Goal: Task Accomplishment & Management: Manage account settings

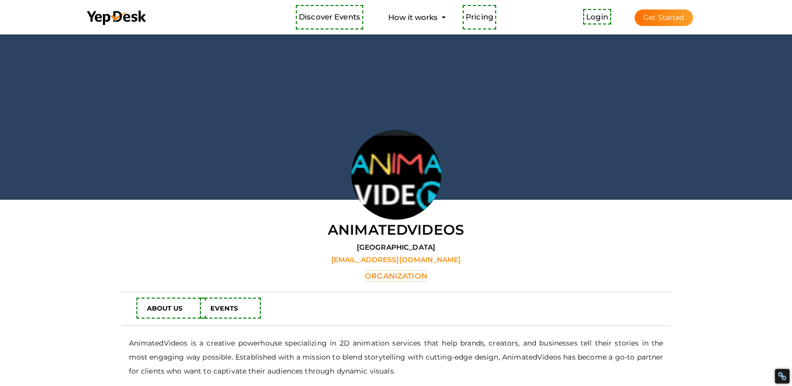
scroll to position [32, 0]
click at [150, 138] on div at bounding box center [396, 100] width 792 height 200
click at [657, 14] on span "Login Get Started" at bounding box center [639, 16] width 131 height 7
click at [683, 12] on button "Get Started" at bounding box center [664, 17] width 58 height 16
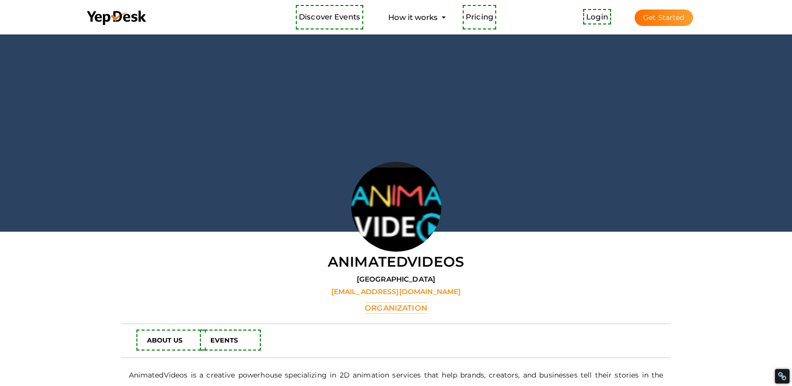
scroll to position [37, 0]
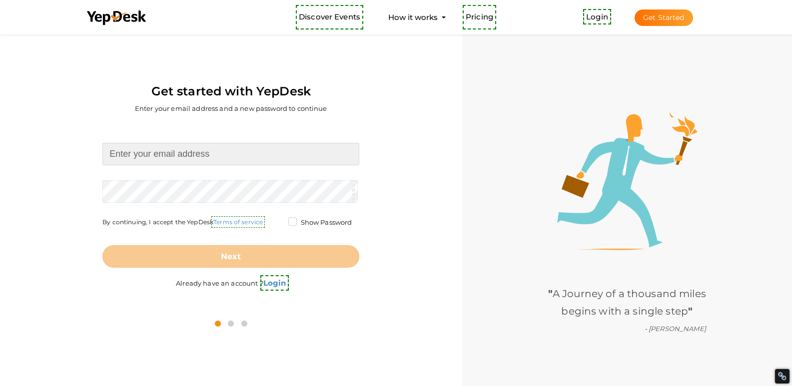
click at [161, 153] on input at bounding box center [230, 154] width 257 height 22
type input "[EMAIL_ADDRESS][DOMAIN_NAME]"
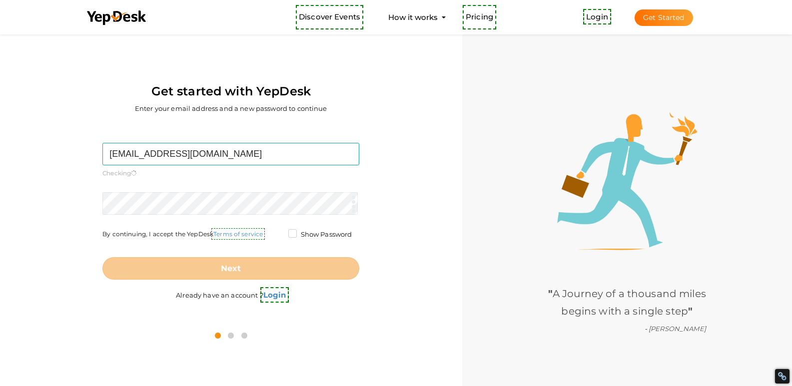
click at [18, 158] on div "[EMAIL_ADDRESS][DOMAIN_NAME] Required. Invalid email. Checking You already have…" at bounding box center [230, 222] width 447 height 199
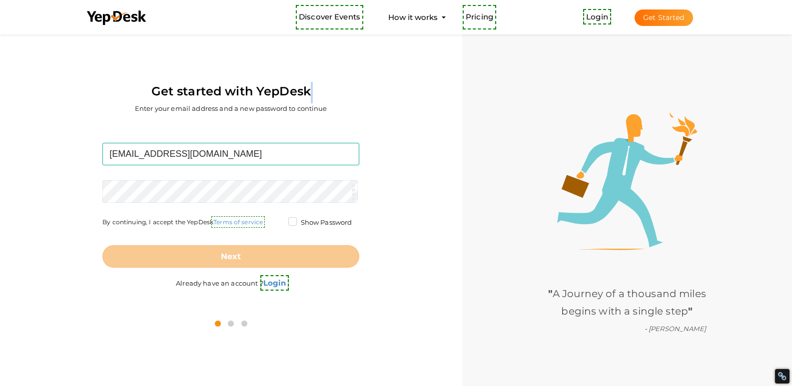
drag, startPoint x: 311, startPoint y: 90, endPoint x: 35, endPoint y: 114, distance: 277.0
click at [35, 114] on div "Get started with YepDesk Enter your email address and a new password to continue" at bounding box center [230, 77] width 447 height 91
click at [173, 202] on form "szoe6267@gmail.com Required. Invalid email. Checking You already have a YepDesk…" at bounding box center [230, 205] width 257 height 125
click at [83, 197] on div "szoe6267@gmail.com Required. Invalid email. Checking You already have a YepDesk…" at bounding box center [230, 216] width 447 height 187
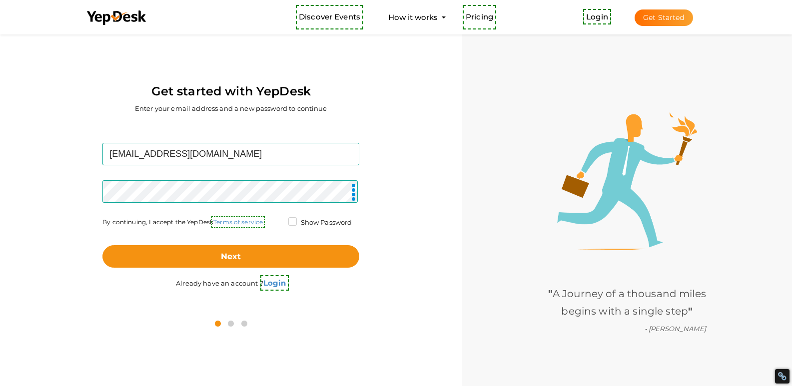
click at [0, 207] on div "Get started with YepDesk Enter your email address and a new password to continu…" at bounding box center [231, 185] width 462 height 306
click at [291, 224] on label "Show Password" at bounding box center [320, 223] width 64 height 10
click at [278, 220] on input "Show Password" at bounding box center [278, 220] width 0 height 0
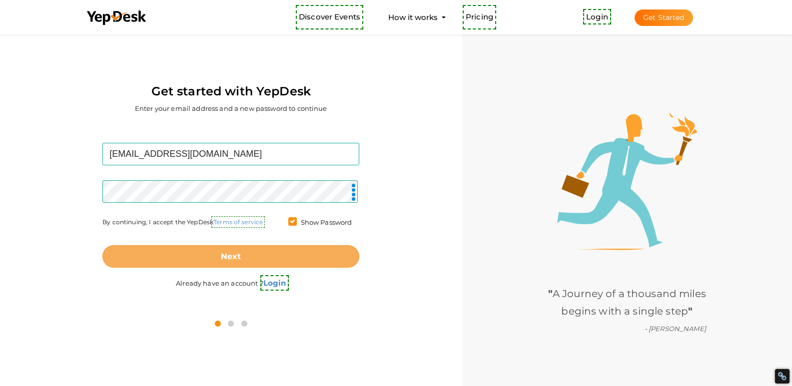
click at [247, 250] on button "Next" at bounding box center [230, 256] width 257 height 22
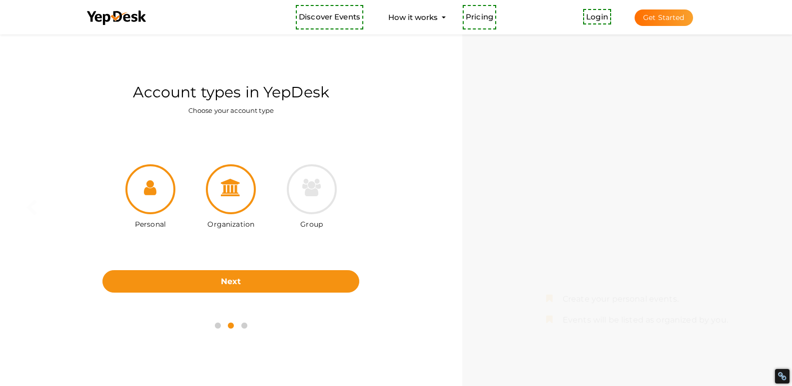
click at [234, 199] on div at bounding box center [231, 189] width 50 height 50
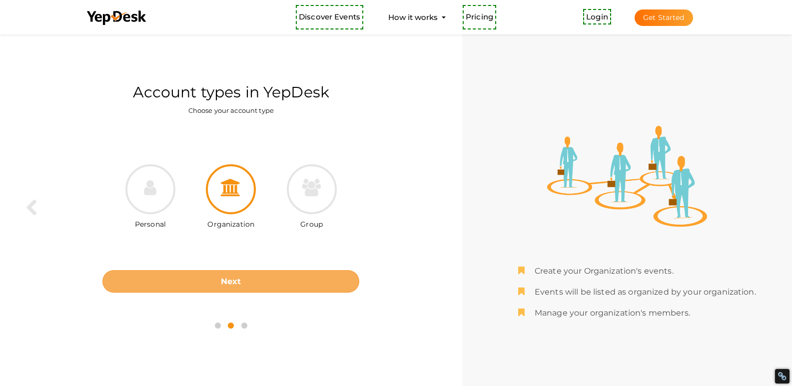
click at [240, 275] on button "Next" at bounding box center [230, 281] width 257 height 22
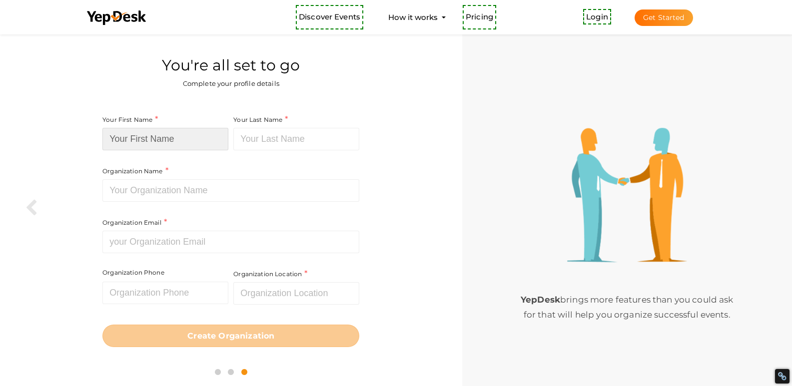
click at [171, 135] on input at bounding box center [165, 139] width 126 height 22
click at [182, 131] on input at bounding box center [165, 139] width 126 height 22
paste input "Patch"
type input "Patch"
click at [326, 132] on input at bounding box center [296, 139] width 126 height 22
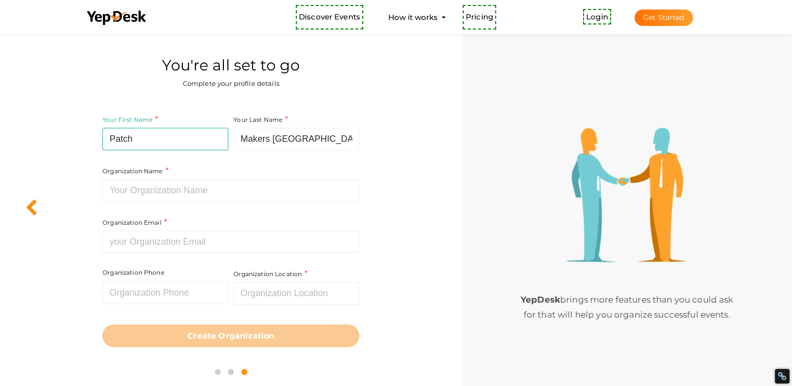
click at [1, 176] on div at bounding box center [18, 124] width 37 height 185
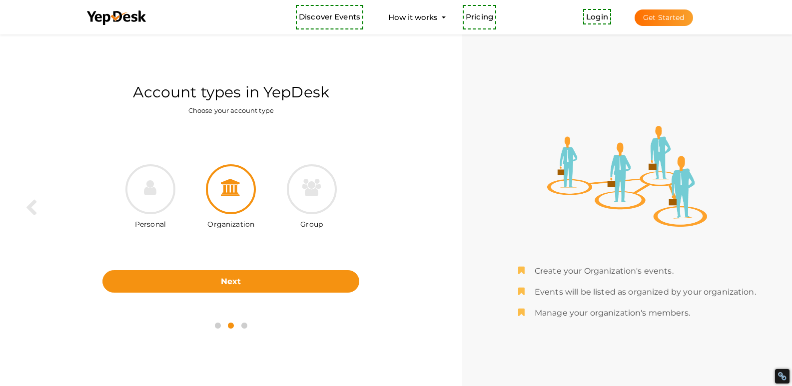
click at [217, 328] on icon at bounding box center [217, 326] width 11 height 12
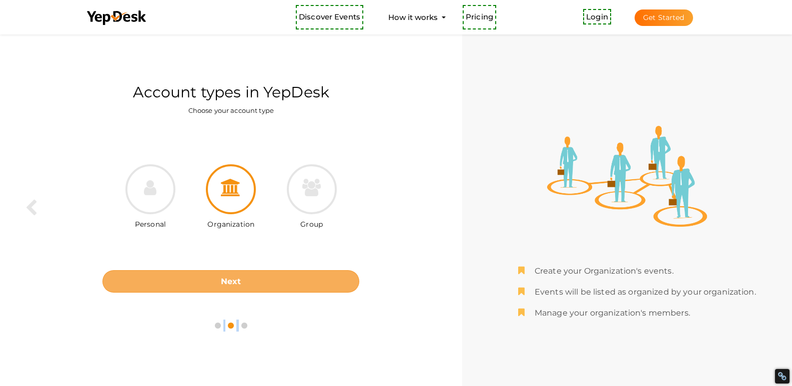
click at [235, 274] on button "Next" at bounding box center [230, 281] width 257 height 22
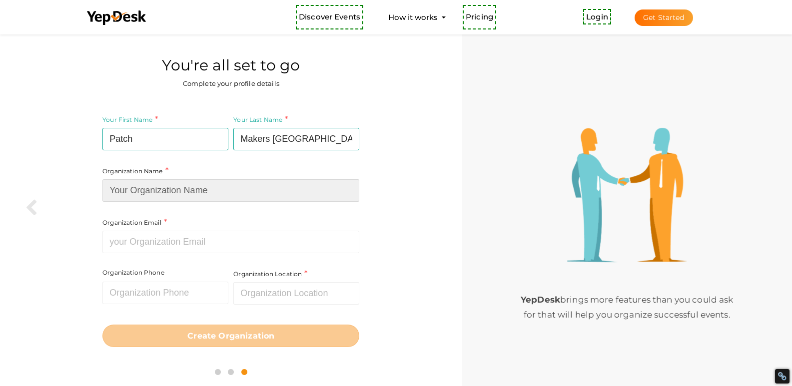
click at [175, 196] on input at bounding box center [230, 190] width 257 height 22
paste input "Makers USA"
type input "Makers USA"
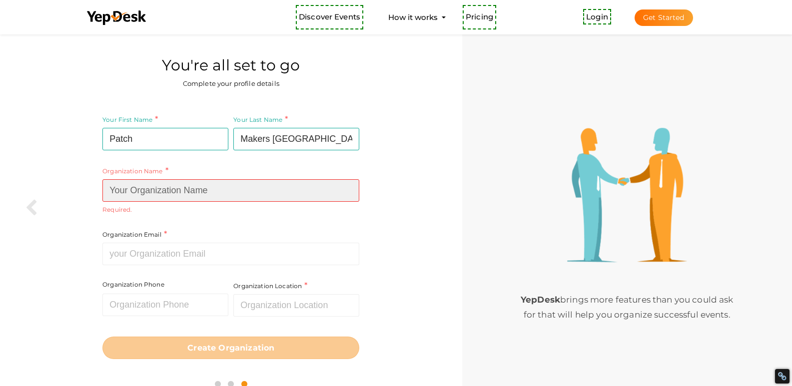
click at [178, 190] on input at bounding box center [230, 190] width 257 height 22
type input "Patch Makers [GEOGRAPHIC_DATA]"
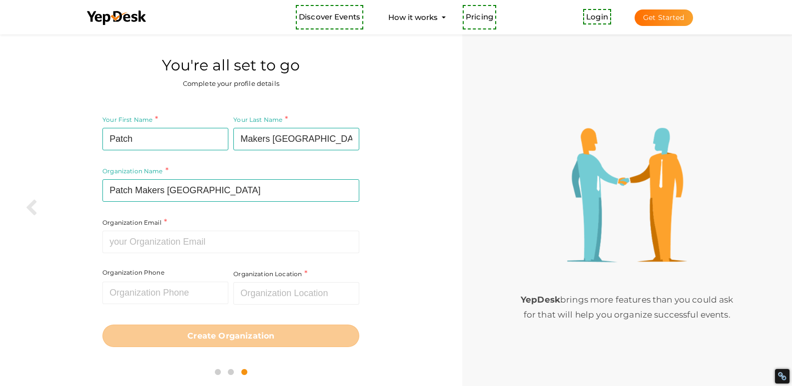
drag, startPoint x: 178, startPoint y: 198, endPoint x: 190, endPoint y: 219, distance: 24.4
click at [190, 219] on div "Organization Name Patch Makers USA Required. Between two and hundred characters…" at bounding box center [230, 183] width 257 height 139
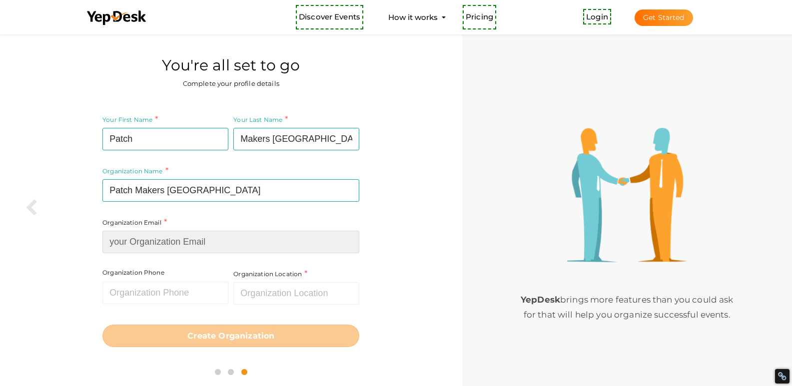
click at [167, 243] on input at bounding box center [230, 242] width 257 height 22
type input "[EMAIL_ADDRESS][DOMAIN_NAME]"
drag, startPoint x: 102, startPoint y: 267, endPoint x: 134, endPoint y: 278, distance: 34.0
click at [101, 267] on div "Your First Name Patch Required. Must contain letters only. Must be between 2 an…" at bounding box center [230, 230] width 447 height 248
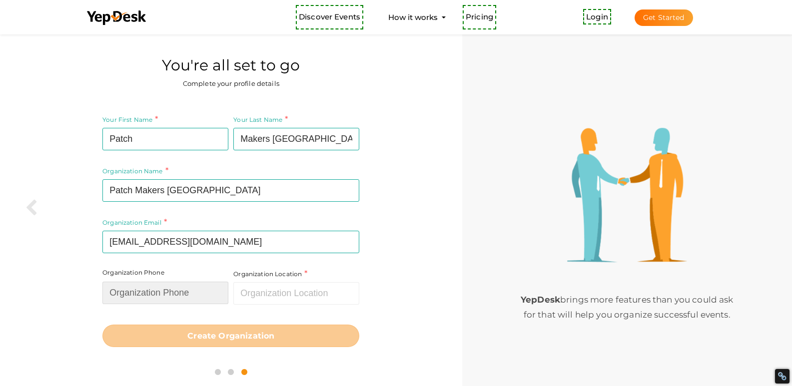
drag, startPoint x: 192, startPoint y: 286, endPoint x: 188, endPoint y: 293, distance: 7.6
click at [192, 287] on input "text" at bounding box center [165, 293] width 126 height 22
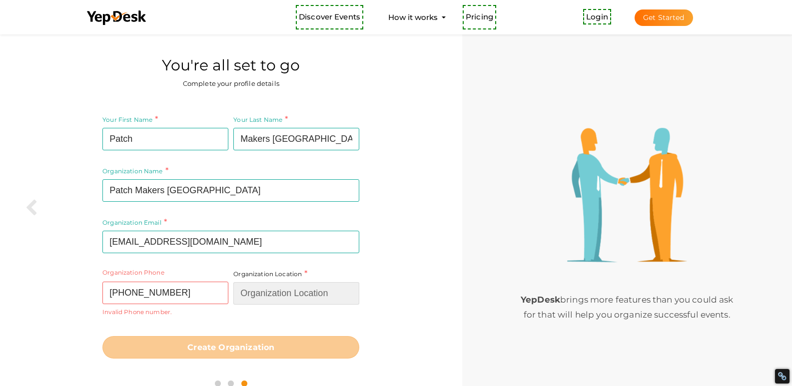
click at [295, 283] on input "text" at bounding box center [296, 293] width 126 height 22
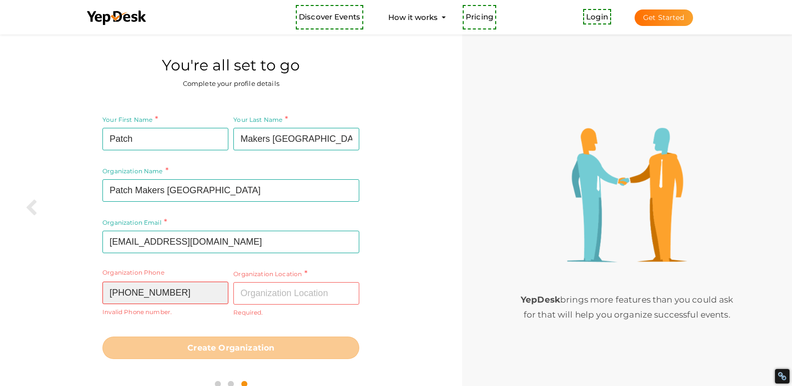
click at [158, 290] on input "(888) 710-7455" at bounding box center [165, 293] width 126 height 22
click at [147, 292] on input "(888) 710-7455" at bounding box center [165, 293] width 126 height 22
click at [154, 296] on input "(888) 710-7455" at bounding box center [165, 293] width 126 height 22
click at [136, 291] on input "(888) 7107455" at bounding box center [165, 293] width 126 height 22
click at [116, 297] on input "(8887107455" at bounding box center [165, 293] width 126 height 22
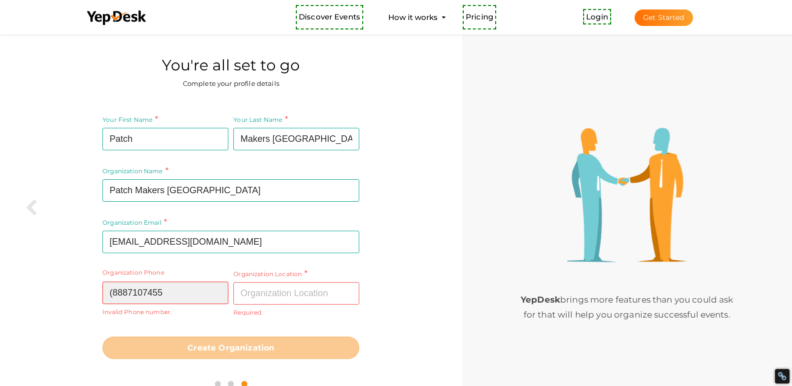
click at [113, 296] on input "(8887107455" at bounding box center [165, 293] width 126 height 22
type input "8887107455"
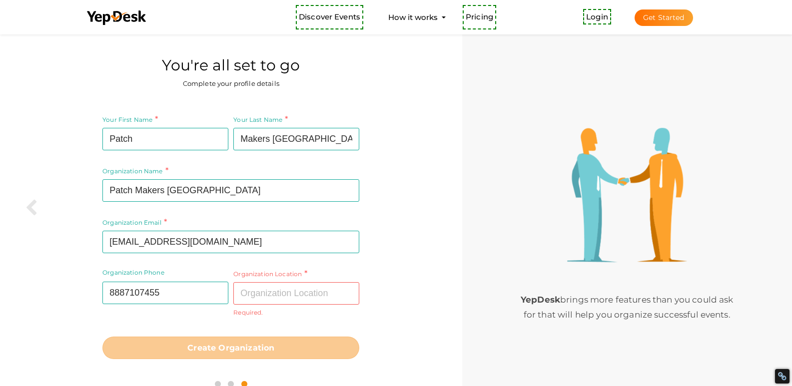
click at [133, 308] on div "Organization Phone 8887107455 Invalid Phone number." at bounding box center [166, 293] width 128 height 51
click at [293, 299] on input "text" at bounding box center [296, 293] width 126 height 22
click at [285, 285] on input "text" at bounding box center [296, 293] width 126 height 22
paste input "[GEOGRAPHIC_DATA], [GEOGRAPHIC_DATA], [GEOGRAPHIC_DATA]"
click at [283, 291] on input "[GEOGRAPHIC_DATA], [GEOGRAPHIC_DATA], [GEOGRAPHIC_DATA]" at bounding box center [296, 293] width 126 height 22
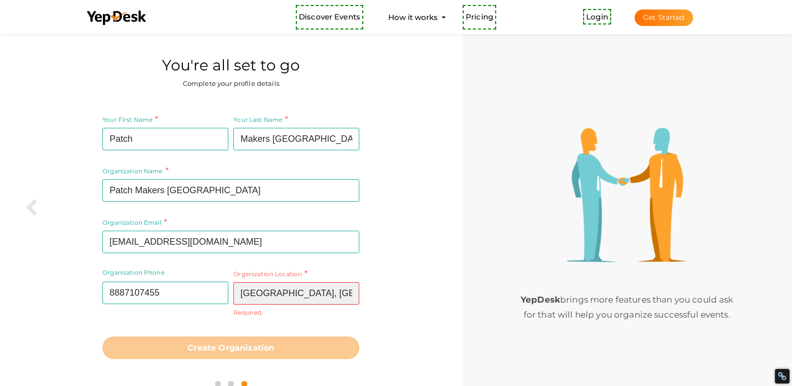
drag, startPoint x: 322, startPoint y: 296, endPoint x: 283, endPoint y: 299, distance: 39.2
click at [283, 299] on input "[GEOGRAPHIC_DATA], [GEOGRAPHIC_DATA], [GEOGRAPHIC_DATA]" at bounding box center [296, 293] width 126 height 22
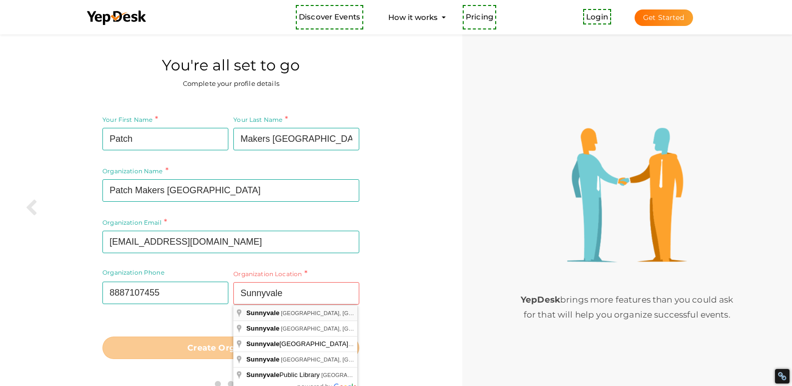
type input "[GEOGRAPHIC_DATA], [GEOGRAPHIC_DATA], [GEOGRAPHIC_DATA]"
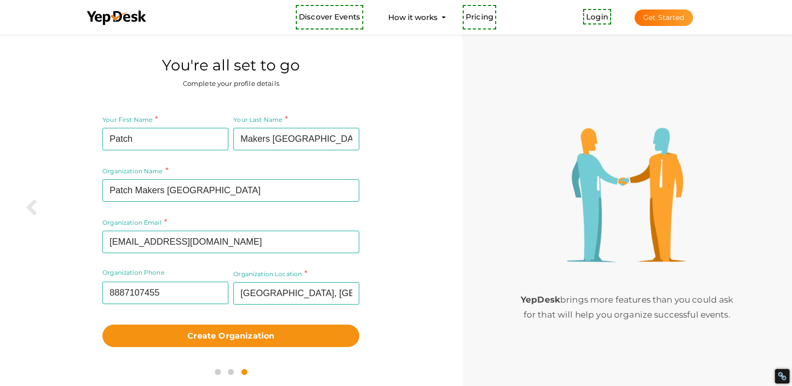
scroll to position [32, 0]
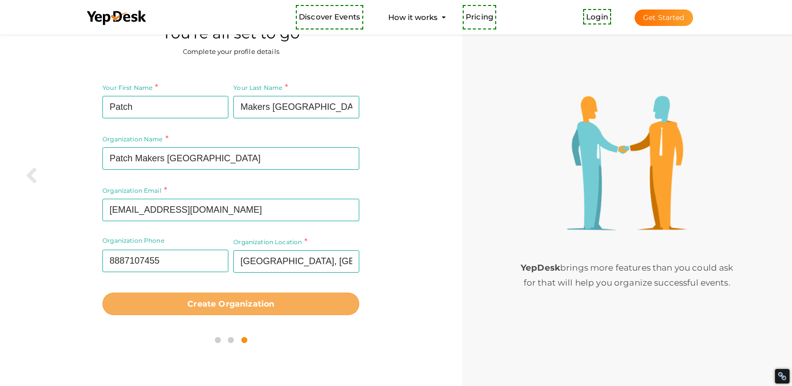
click at [243, 310] on button "Create Organization" at bounding box center [230, 304] width 257 height 22
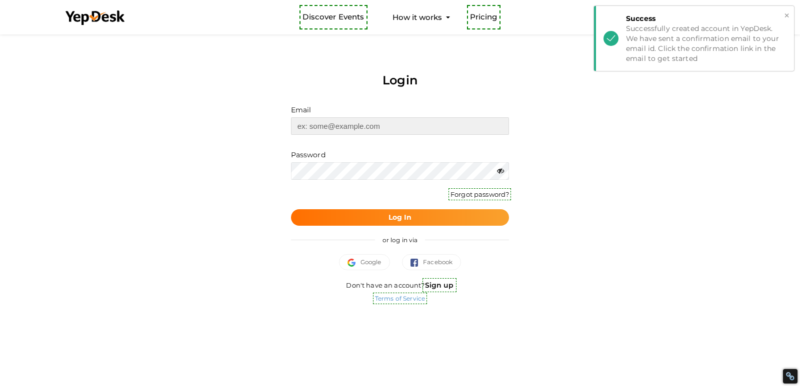
type input "[EMAIL_ADDRESS][DOMAIN_NAME]"
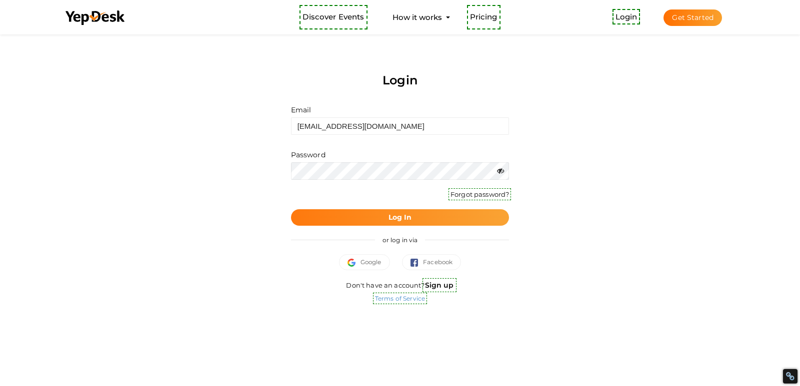
click at [428, 220] on button "Log In" at bounding box center [400, 217] width 218 height 16
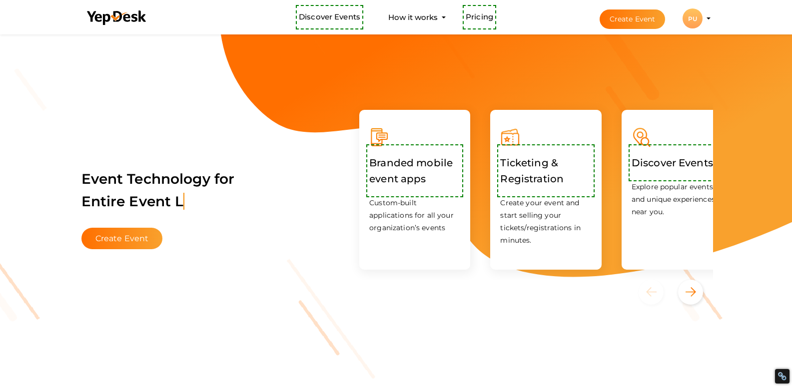
click at [713, 15] on li "Create Event PU PU Patch Makers USA szoe6267@gmail.com Personal Profile My Even…" at bounding box center [646, 18] width 133 height 36
click at [713, 16] on li "Create Event PU PU Patch Makers USA szoe6267@gmail.com Personal Profile My Even…" at bounding box center [646, 18] width 133 height 36
click at [703, 18] on profile-pic "PU" at bounding box center [693, 18] width 20 height 7
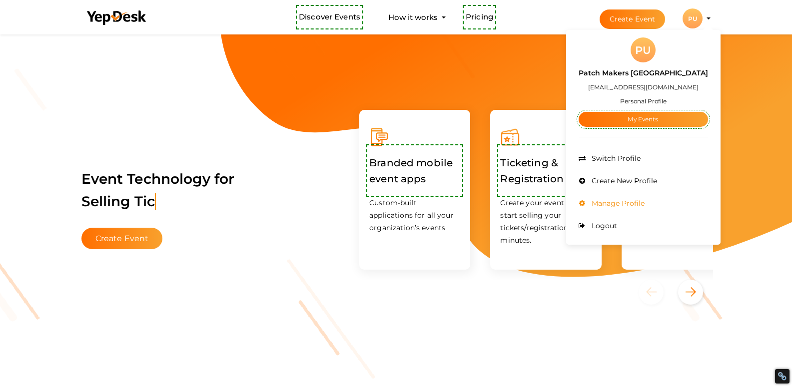
click at [645, 203] on span "Manage Profile" at bounding box center [616, 203] width 55 height 9
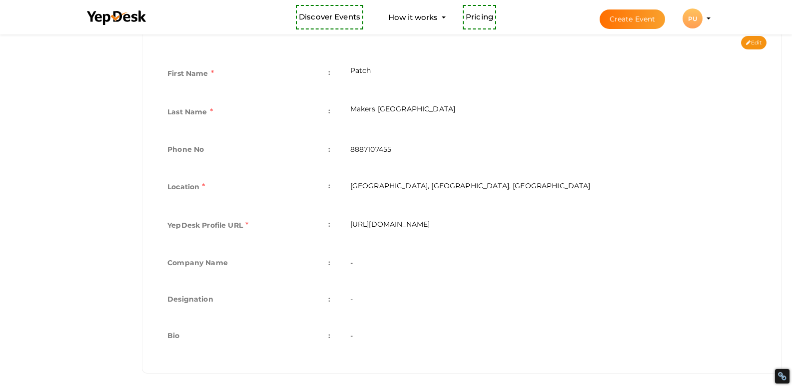
scroll to position [240, 0]
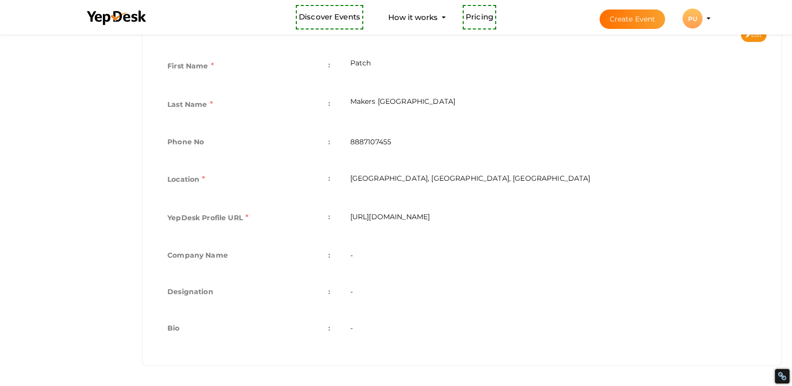
click at [365, 254] on td "-" at bounding box center [553, 256] width 426 height 36
click at [349, 258] on td "-" at bounding box center [553, 256] width 426 height 36
click at [351, 255] on td "-" at bounding box center [553, 256] width 426 height 36
click at [482, 279] on td "-" at bounding box center [553, 293] width 426 height 36
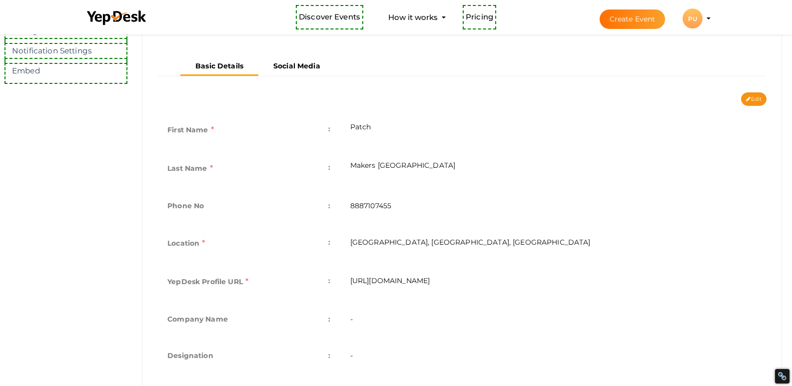
scroll to position [140, 0]
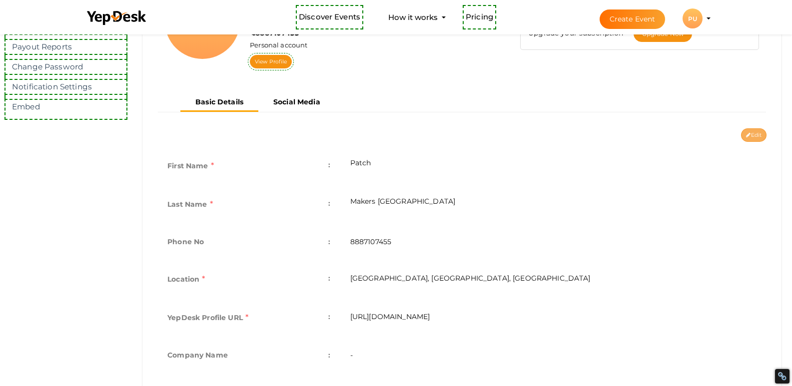
click at [748, 138] on button "Edit" at bounding box center [753, 134] width 25 height 13
type input "Patch"
type input "Makers [GEOGRAPHIC_DATA]"
type input "8887107455"
type input "[GEOGRAPHIC_DATA], [GEOGRAPHIC_DATA], [GEOGRAPHIC_DATA]"
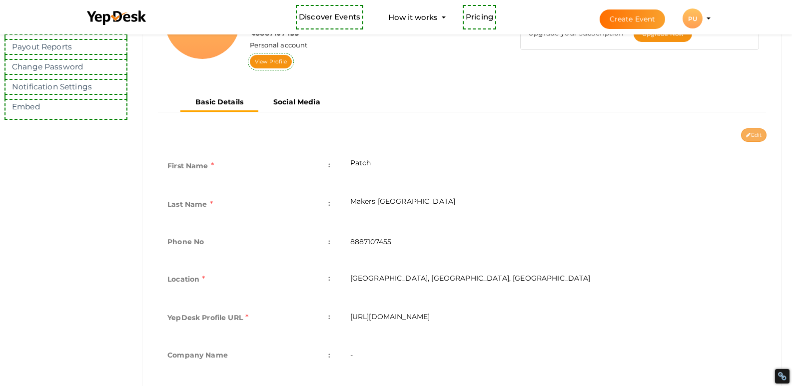
type input "patch-makers-usa"
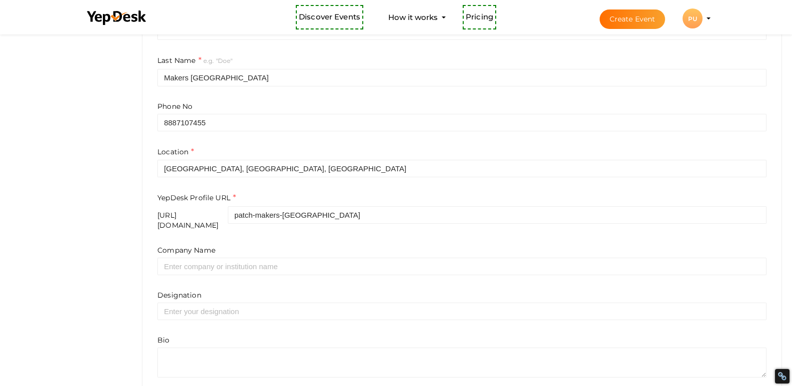
scroll to position [315, 0]
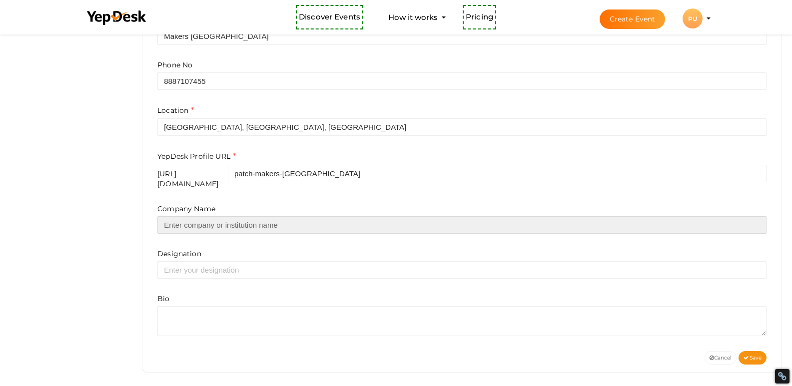
click at [236, 218] on input "text" at bounding box center [461, 224] width 609 height 17
paste input "Patch Makers [GEOGRAPHIC_DATA]"
type input "Patch Makers [GEOGRAPHIC_DATA]"
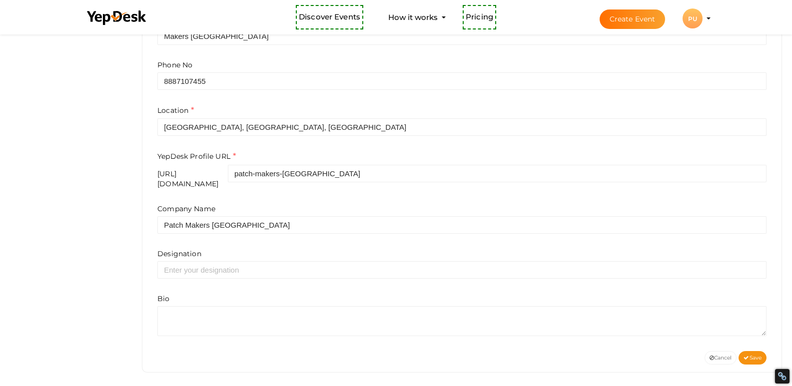
drag, startPoint x: 231, startPoint y: 293, endPoint x: 225, endPoint y: 297, distance: 7.2
click at [227, 296] on div "Bio" at bounding box center [461, 315] width 609 height 42
click at [223, 298] on div "Bio" at bounding box center [461, 315] width 609 height 42
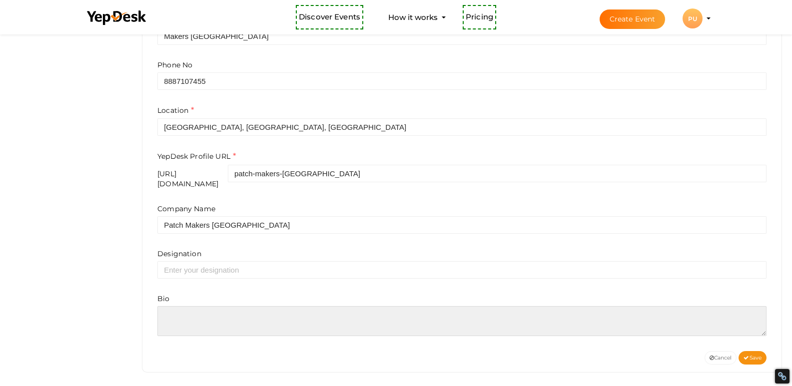
drag, startPoint x: 214, startPoint y: 309, endPoint x: 103, endPoint y: 329, distance: 112.9
click at [211, 309] on textarea at bounding box center [461, 321] width 609 height 30
paste textarea "Get Custom Patches with high Quality, Fast & Affordable"
type textarea "Get Custom Patches with high Quality, Fast & Affordable"
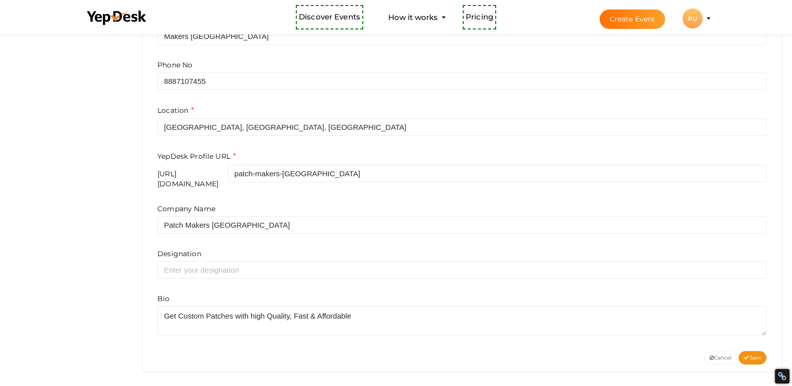
click at [749, 355] on span "Save" at bounding box center [753, 358] width 18 height 6
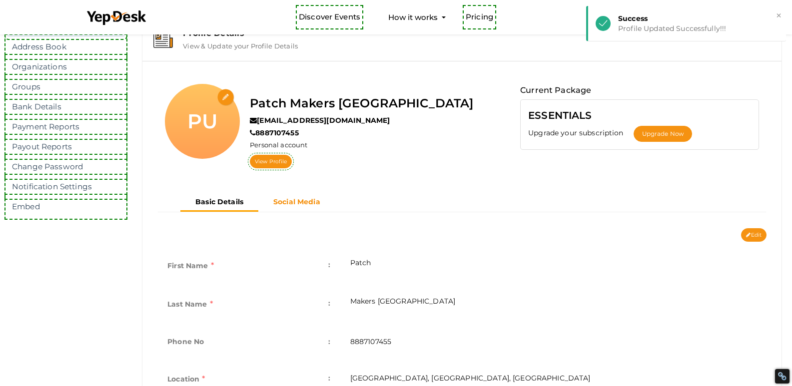
click at [296, 207] on button "Social Media" at bounding box center [296, 202] width 77 height 16
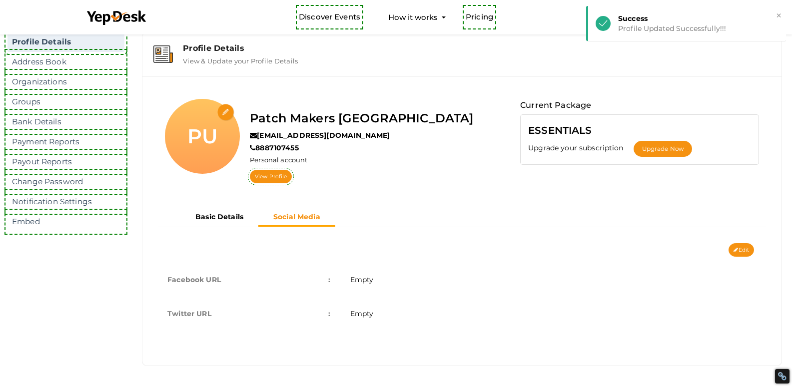
scroll to position [25, 0]
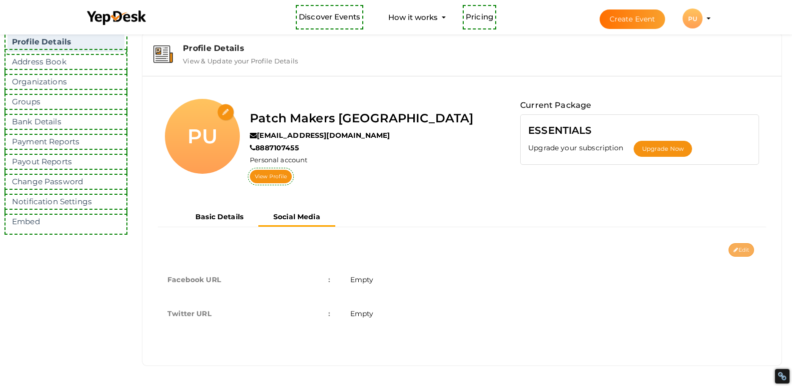
click at [747, 244] on button "Edit" at bounding box center [741, 249] width 25 height 13
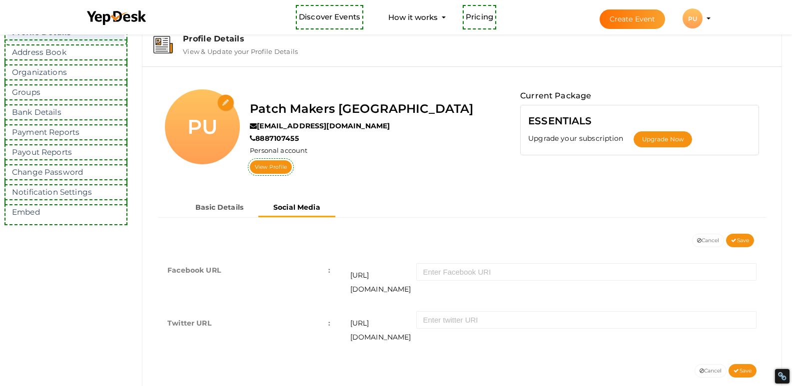
scroll to position [44, 0]
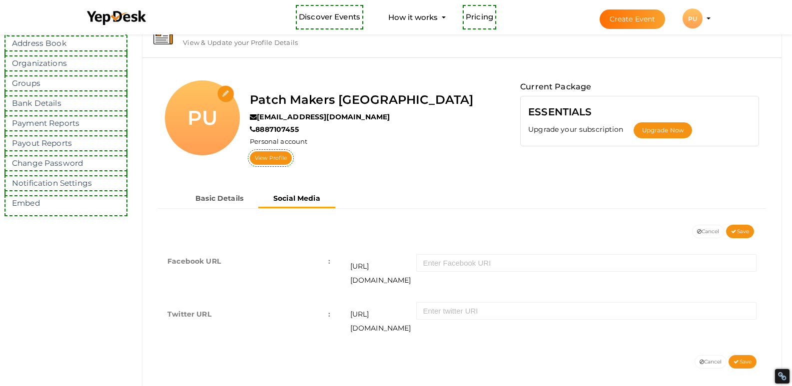
click at [554, 253] on div "https://facebook.com/" at bounding box center [553, 268] width 406 height 38
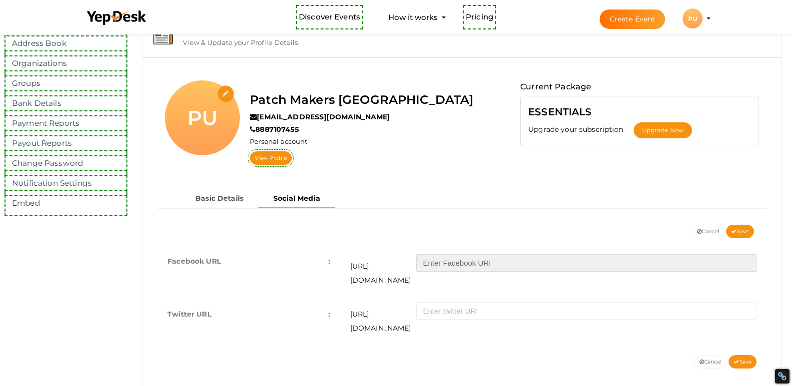
click at [543, 255] on input "text" at bounding box center [586, 262] width 340 height 17
paste input "people/PatchMakers-USA/61560758122680/"
type input "people/PatchMakers-USA/61560758122680/"
click at [362, 276] on td "https://facebook.com/ people/PatchMakers-USA/61560758122680/" at bounding box center [553, 270] width 426 height 53
click at [732, 355] on button "Save" at bounding box center [743, 361] width 28 height 13
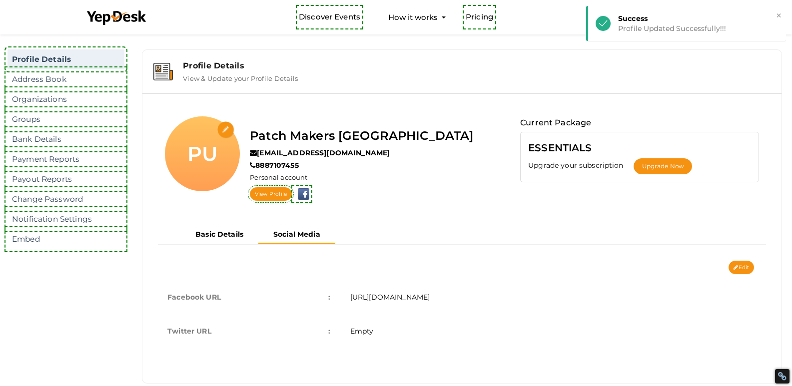
scroll to position [0, 0]
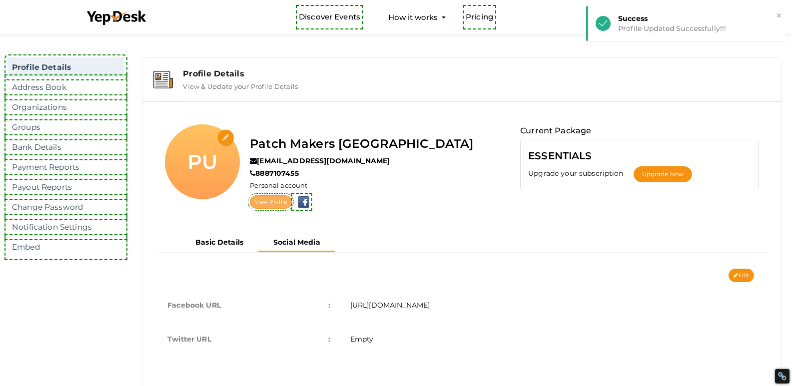
click at [270, 204] on link "View Profile" at bounding box center [271, 201] width 42 height 13
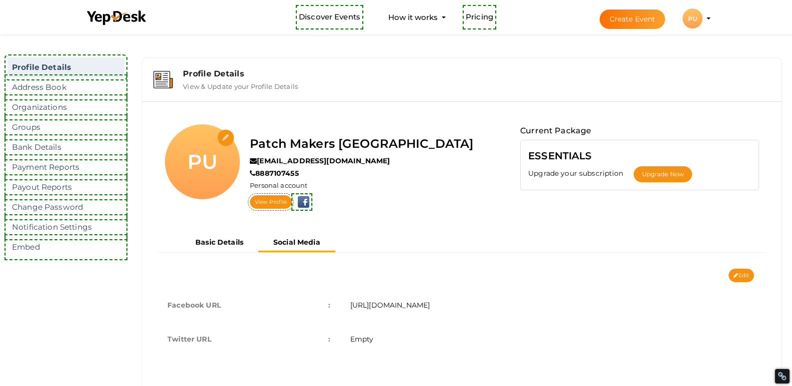
click at [223, 131] on input "file" at bounding box center [225, 137] width 17 height 17
type input "C:\fakepath\logo1.jpg"
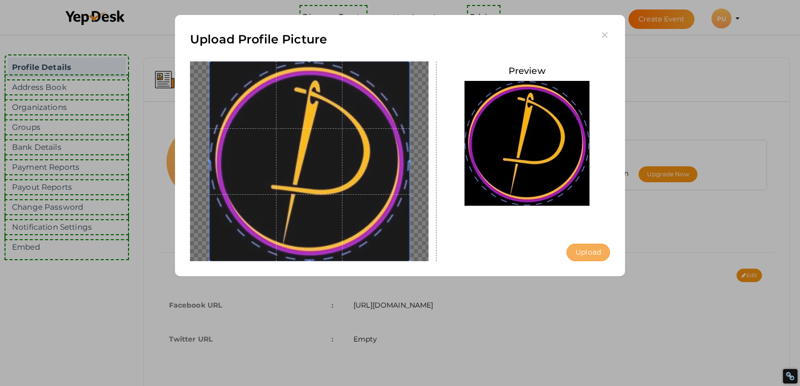
click at [583, 253] on button "Upload" at bounding box center [587, 252] width 43 height 17
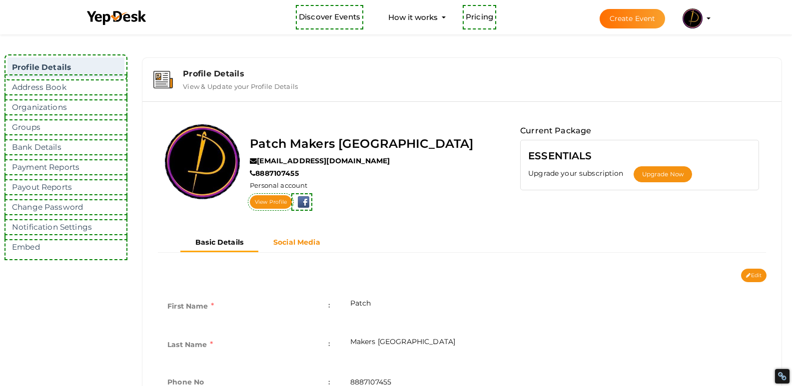
click at [287, 242] on b "Social Media" at bounding box center [296, 242] width 47 height 9
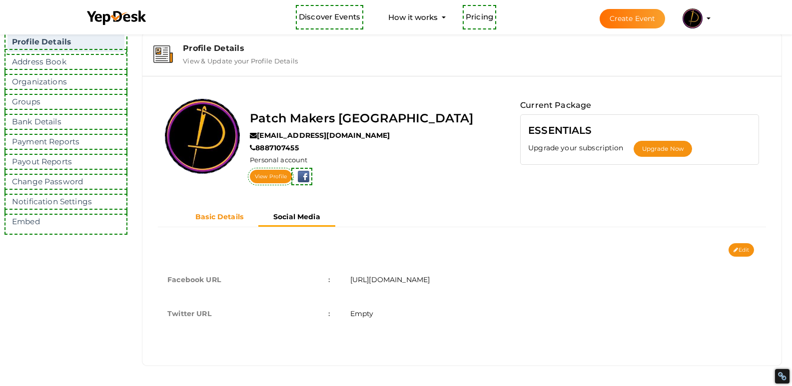
click at [238, 214] on b "Basic Details" at bounding box center [219, 216] width 48 height 9
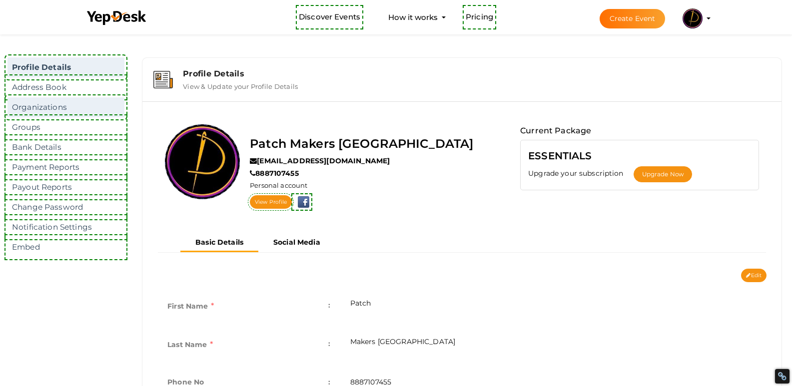
click at [45, 110] on link "Organizations" at bounding box center [65, 107] width 117 height 20
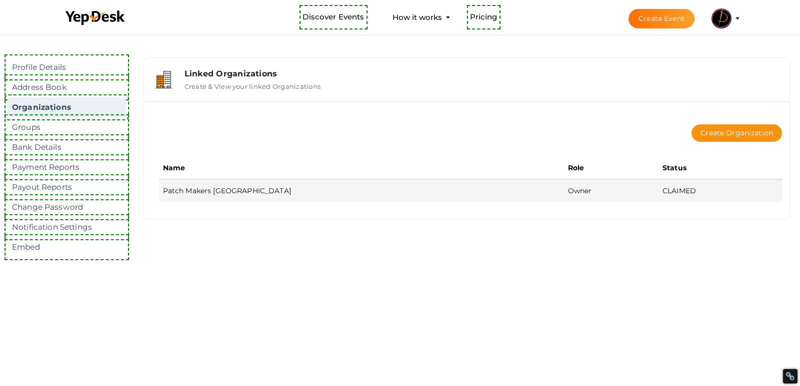
click at [211, 194] on td "Patch Makers [GEOGRAPHIC_DATA]" at bounding box center [361, 190] width 405 height 22
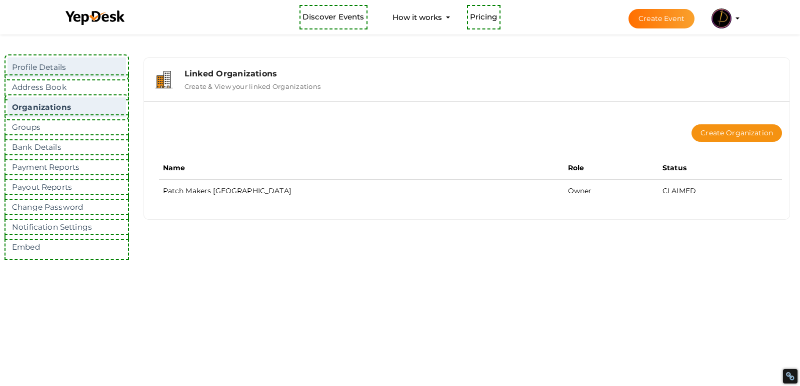
click at [54, 65] on link "Profile Details" at bounding box center [66, 67] width 118 height 20
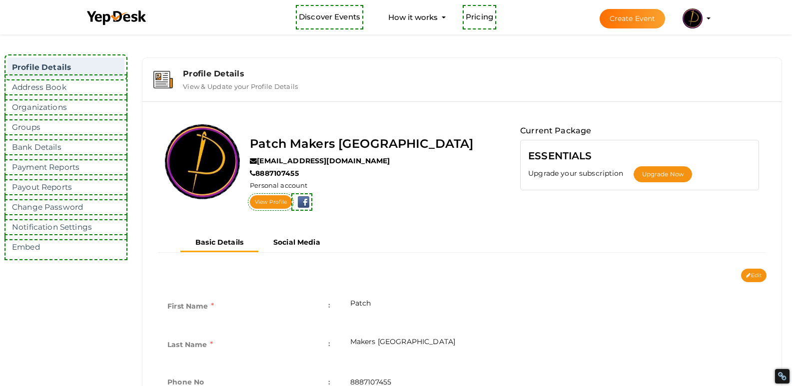
click at [714, 17] on ul "Discover Events How it works Powerful Registration / Ticketing Start selling yo…" at bounding box center [396, 17] width 635 height 34
click at [713, 17] on li "Create Event Patch Makers USA szoe6267@gmail.com Personal Profile My Events Adm…" at bounding box center [646, 18] width 133 height 36
click at [703, 19] on profile-pic at bounding box center [693, 17] width 20 height 7
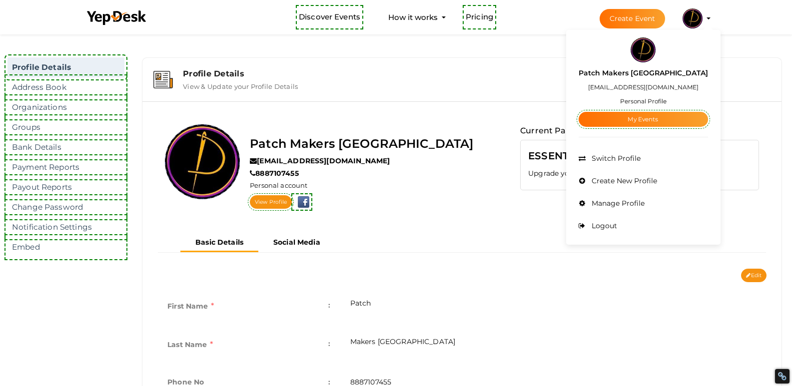
click at [703, 19] on profile-pic at bounding box center [693, 17] width 20 height 7
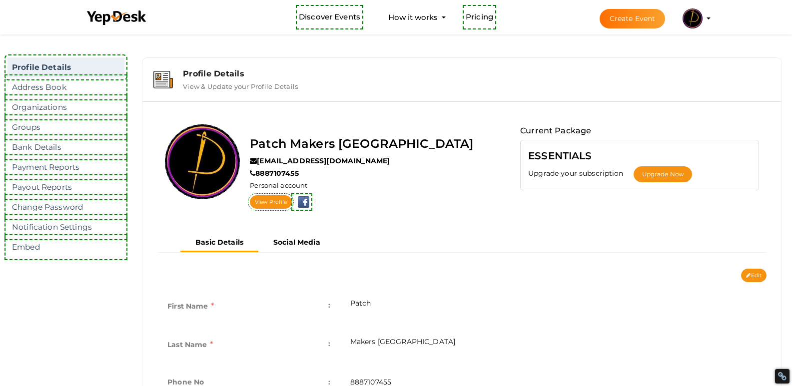
click at [480, 103] on div "Patch Makers USA info@patchmakersusa.com 8887107455 Personal account View Profi…" at bounding box center [461, 353] width 639 height 505
click at [426, 104] on div "Patch Makers USA info@patchmakersusa.com 8887107455 Personal account View Profi…" at bounding box center [461, 353] width 639 height 505
click at [56, 91] on link "Address Book" at bounding box center [65, 87] width 117 height 20
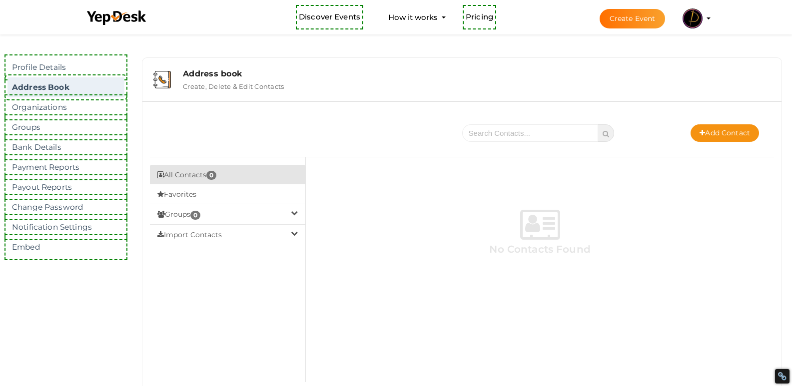
click at [570, 329] on div "First 1 Last No Contacts Found" at bounding box center [540, 282] width 468 height 250
click at [666, 18] on button "Create Event" at bounding box center [633, 18] width 66 height 19
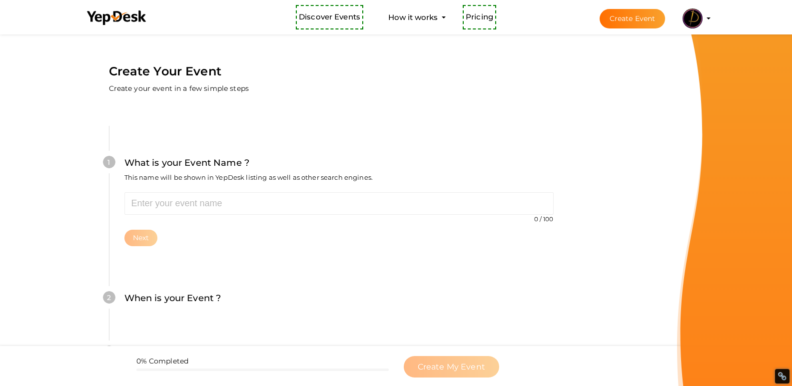
scroll to position [32, 0]
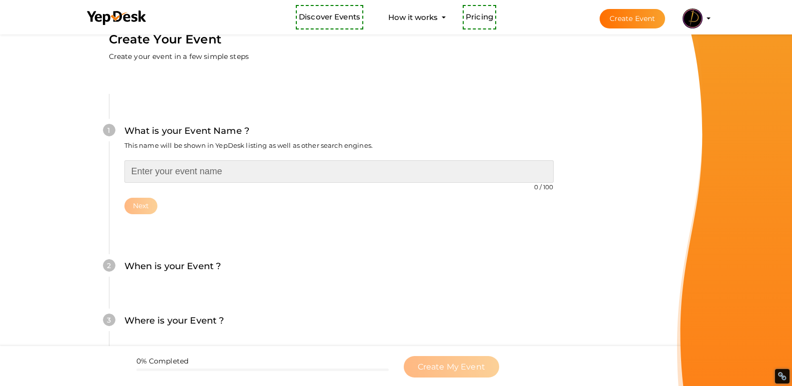
click at [185, 167] on input "text" at bounding box center [338, 171] width 429 height 22
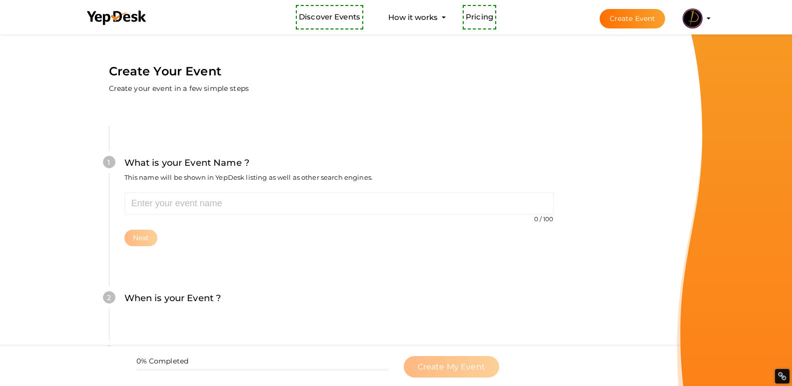
click at [184, 191] on div "What is your Event Name ? This name will be shown in YepDesk listing as well as…" at bounding box center [338, 174] width 429 height 36
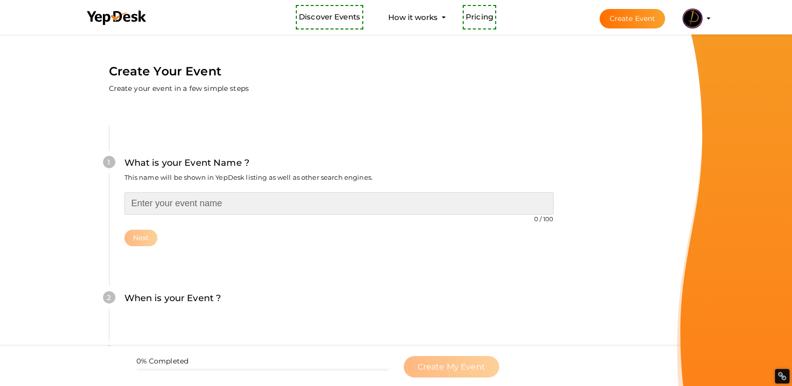
click at [182, 195] on input "text" at bounding box center [338, 203] width 429 height 22
click at [180, 196] on input "text" at bounding box center [338, 203] width 429 height 22
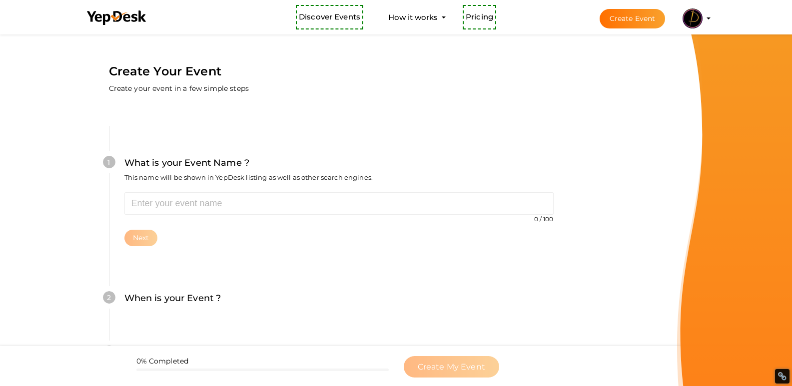
click at [182, 195] on div "1 What is your Event Name ? This name will be shown in YepDesk listing as well …" at bounding box center [339, 201] width 460 height 150
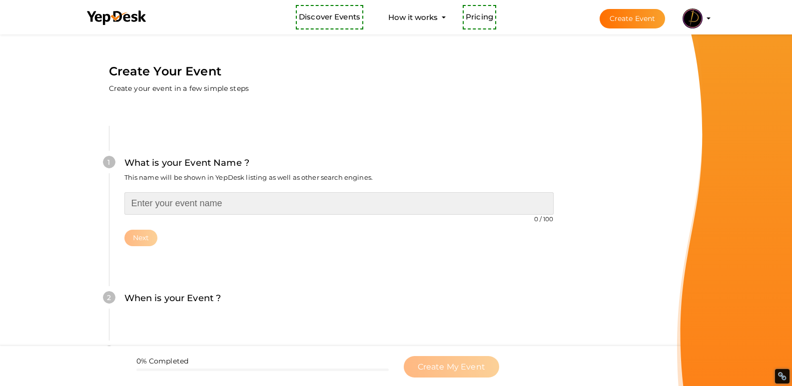
click at [179, 205] on input "text" at bounding box center [338, 203] width 429 height 22
paste input "Patch Makers [GEOGRAPHIC_DATA]"
type input "Patch Makers [GEOGRAPHIC_DATA]"
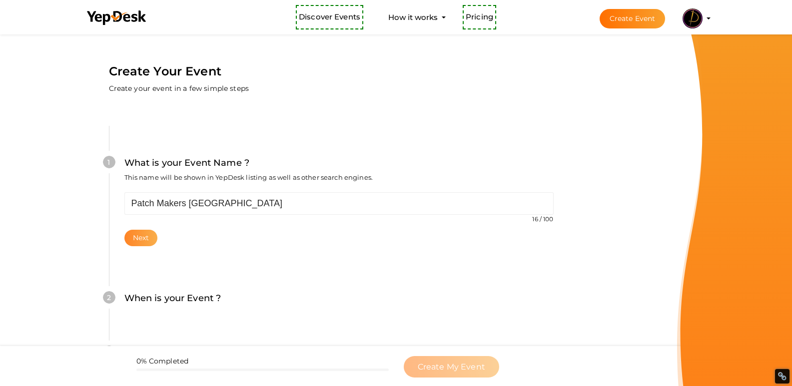
click at [142, 234] on button "Next" at bounding box center [140, 238] width 33 height 16
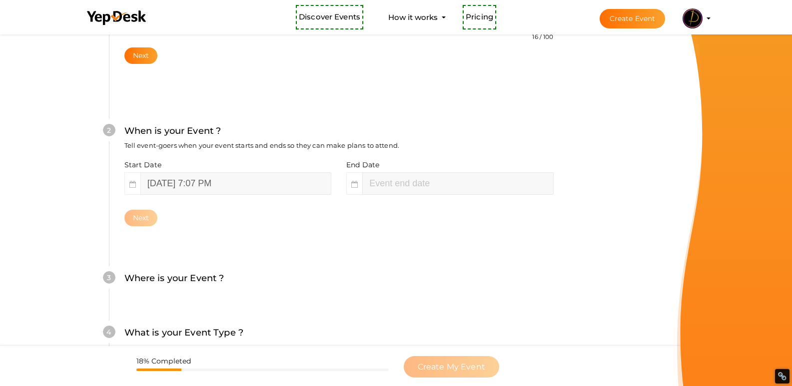
scroll to position [197, 0]
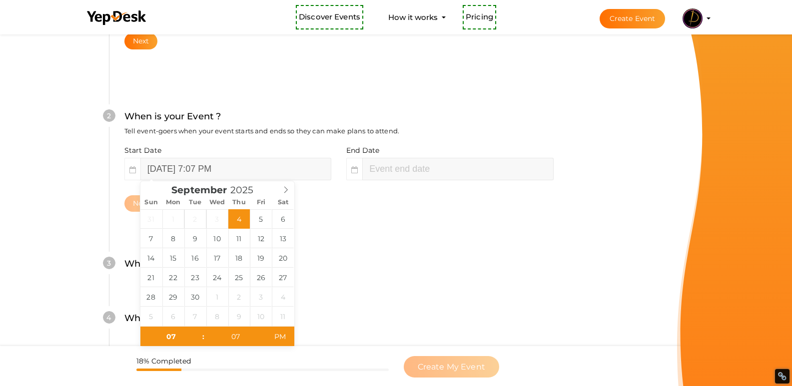
click at [360, 239] on div "2 When is your Event ? Tell event-goers when your event starts and ends so they…" at bounding box center [339, 160] width 460 height 162
type input "September 4, 2025 9:07 PM"
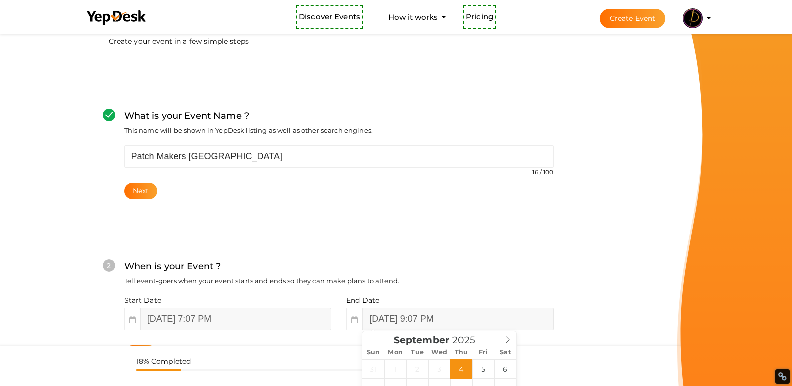
scroll to position [0, 0]
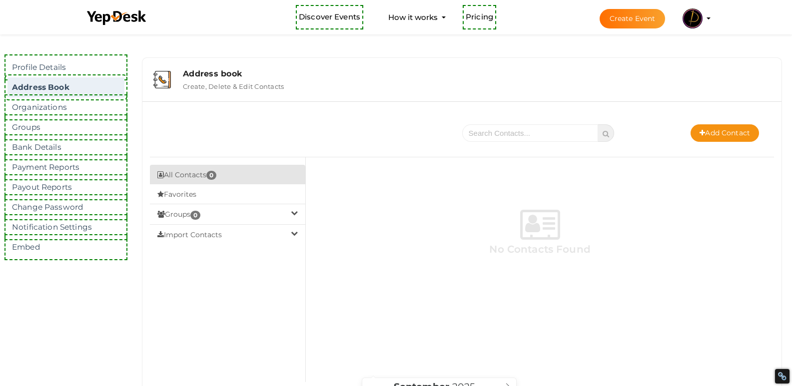
click at [713, 17] on li "Create Event Patch Makers USA szoe6267@gmail.com Personal Profile My Events Adm…" at bounding box center [646, 18] width 133 height 36
click at [703, 18] on profile-pic at bounding box center [693, 17] width 20 height 7
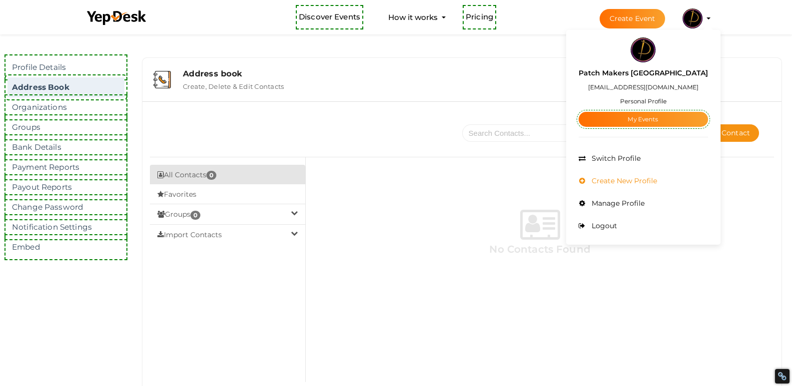
click at [643, 180] on span "Create New Profile" at bounding box center [623, 180] width 68 height 9
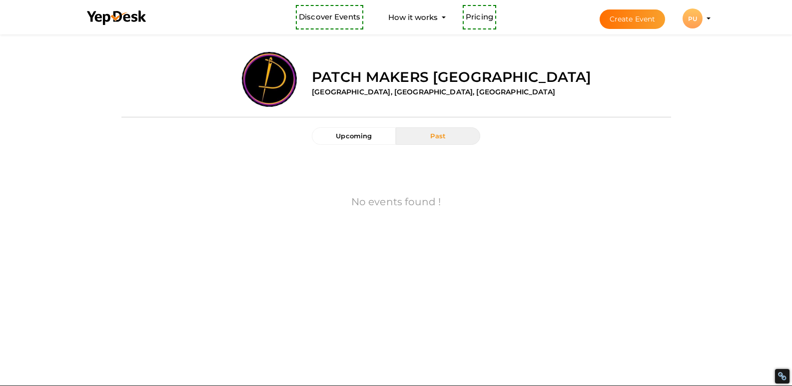
click at [703, 18] on profile-pic "PU" at bounding box center [693, 18] width 20 height 7
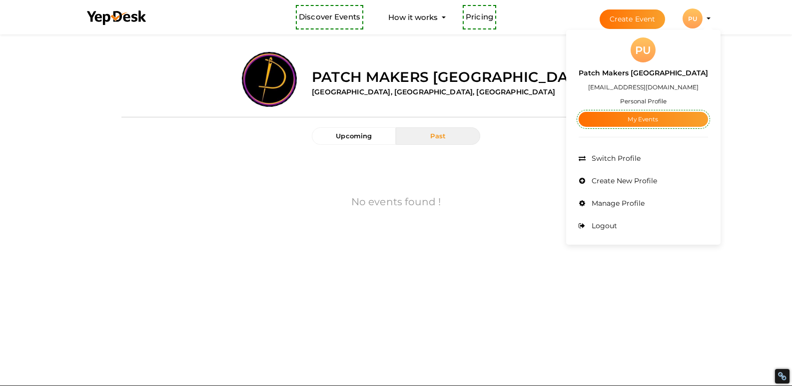
click at [713, 15] on li "Create Event PU PU Patch Makers USA [EMAIL_ADDRESS][DOMAIN_NAME] Personal Profi…" at bounding box center [646, 18] width 133 height 36
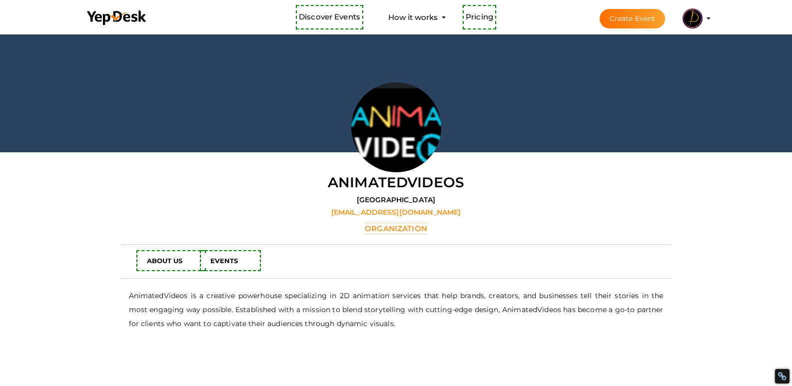
scroll to position [100, 0]
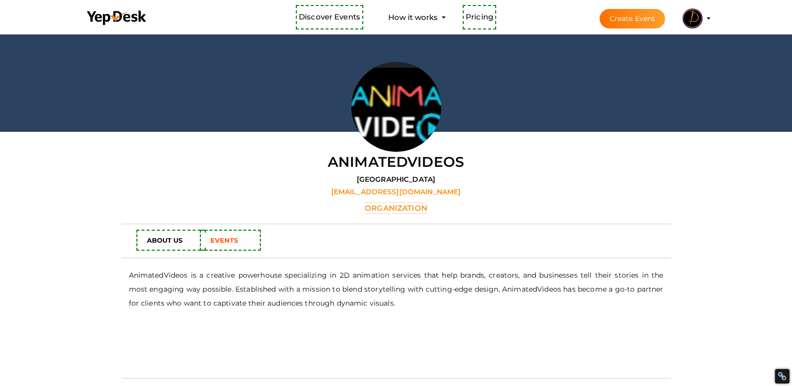
click at [218, 236] on link "EVENTS" at bounding box center [230, 240] width 55 height 15
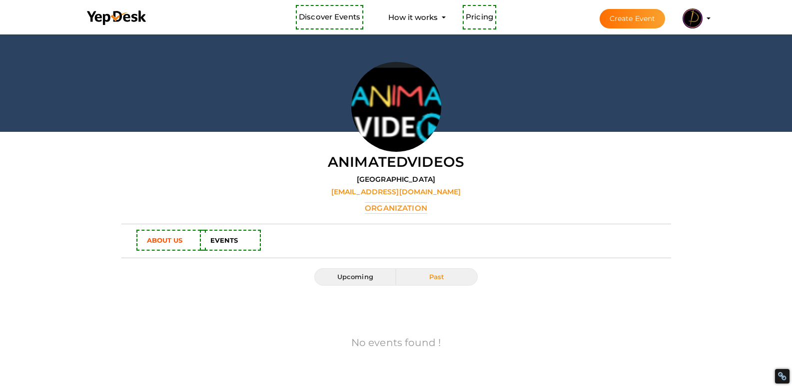
click at [178, 237] on b "ABOUT US" at bounding box center [165, 240] width 36 height 8
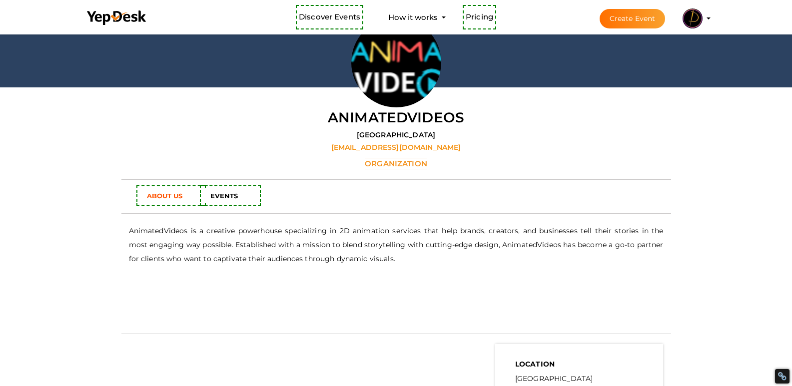
scroll to position [200, 0]
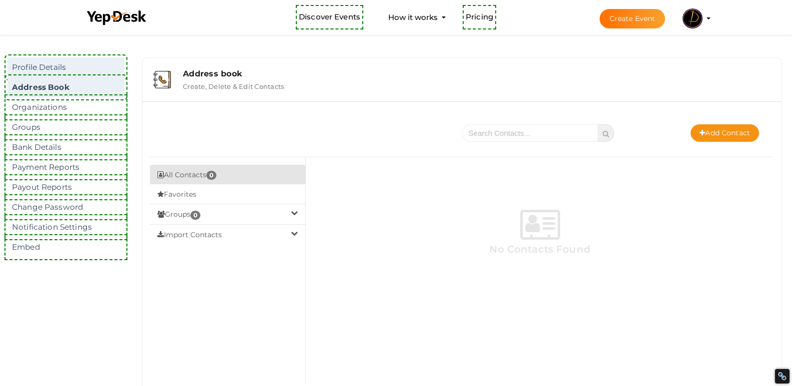
click at [58, 60] on link "Profile Details" at bounding box center [65, 67] width 117 height 20
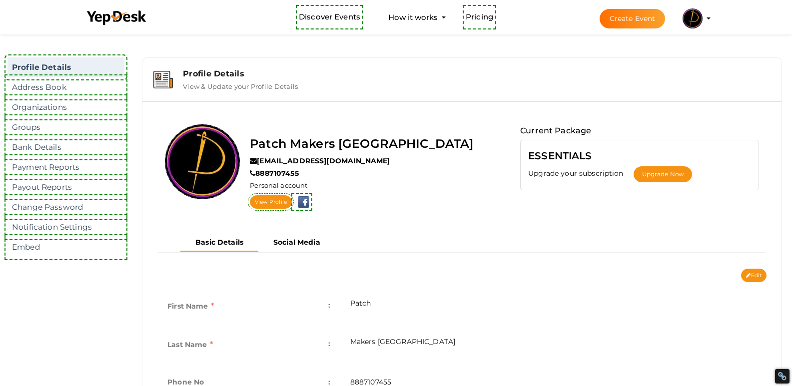
click at [713, 12] on li "Create Event Patch Makers USA szoe6267@gmail.com Personal Profile My Events Adm…" at bounding box center [646, 18] width 133 height 36
click at [703, 18] on profile-pic at bounding box center [693, 17] width 20 height 7
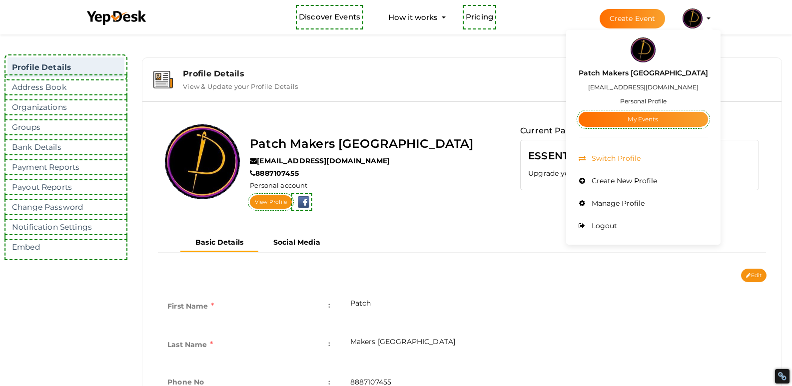
click at [641, 156] on span "Switch Profile" at bounding box center [614, 158] width 51 height 9
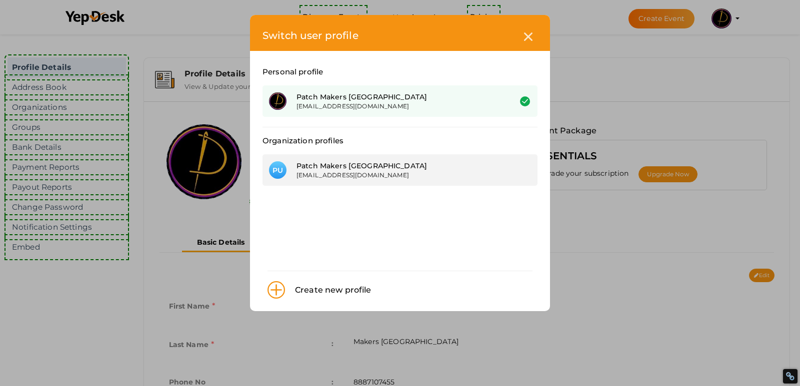
click at [339, 173] on div "[EMAIL_ADDRESS][DOMAIN_NAME]" at bounding box center [395, 175] width 199 height 8
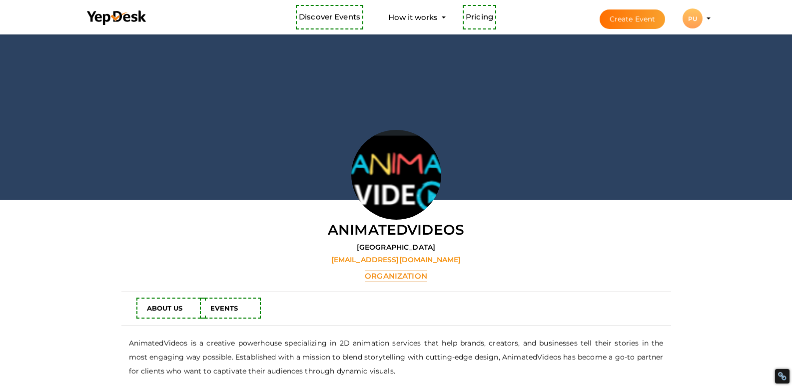
scroll to position [32, 0]
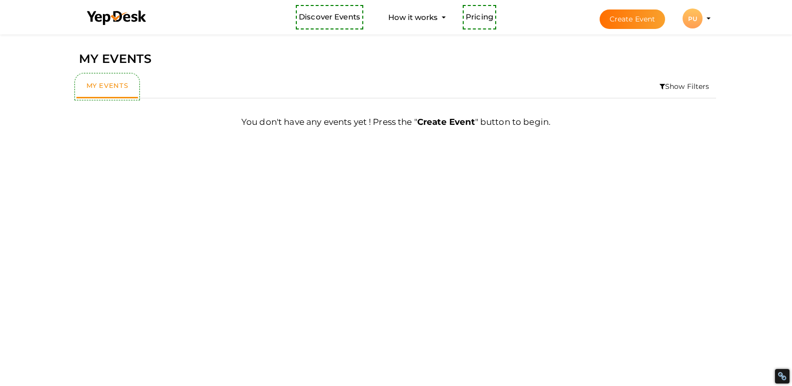
click at [706, 19] on button "PU PU Patch Makers USA szoe6267@gmail.com Organization Profile My Events Admin …" at bounding box center [693, 18] width 26 height 21
click at [703, 19] on profile-pic "PU" at bounding box center [693, 18] width 20 height 7
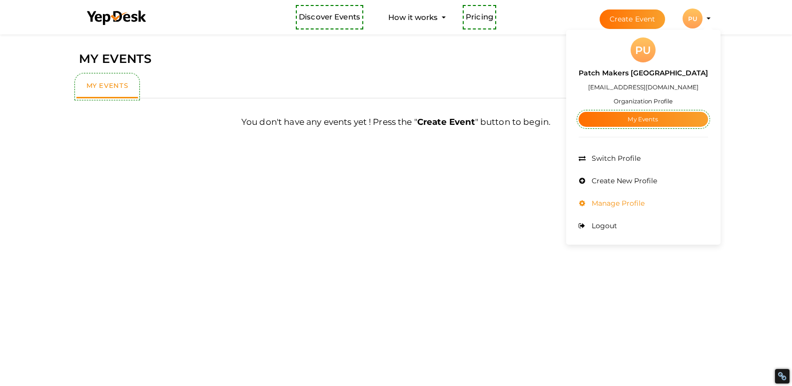
click at [645, 201] on span "Manage Profile" at bounding box center [616, 203] width 55 height 9
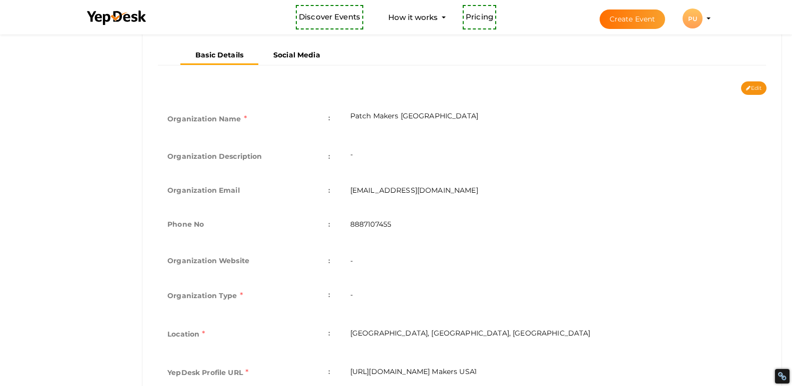
scroll to position [233, 0]
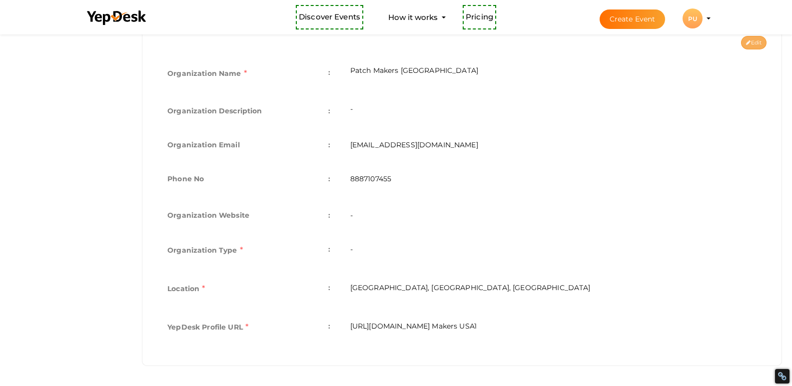
click at [748, 44] on icon at bounding box center [748, 42] width 4 height 5
type input "Patch Makers [GEOGRAPHIC_DATA]"
type input "[EMAIL_ADDRESS][DOMAIN_NAME]"
type input "8887107455"
select select "9"
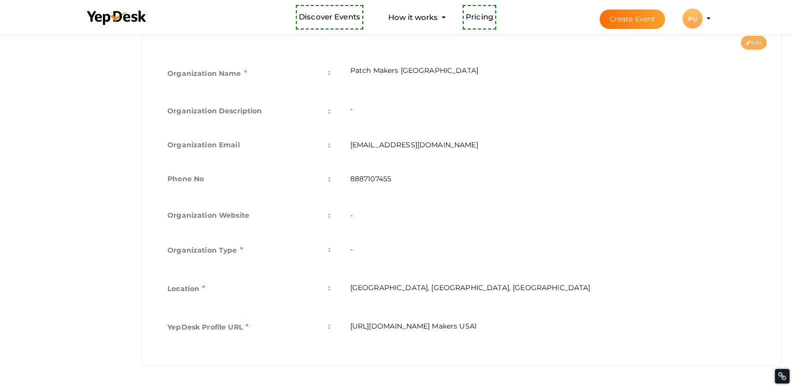
type input "[GEOGRAPHIC_DATA], [GEOGRAPHIC_DATA], [GEOGRAPHIC_DATA]"
type input "Patch Makers USA1"
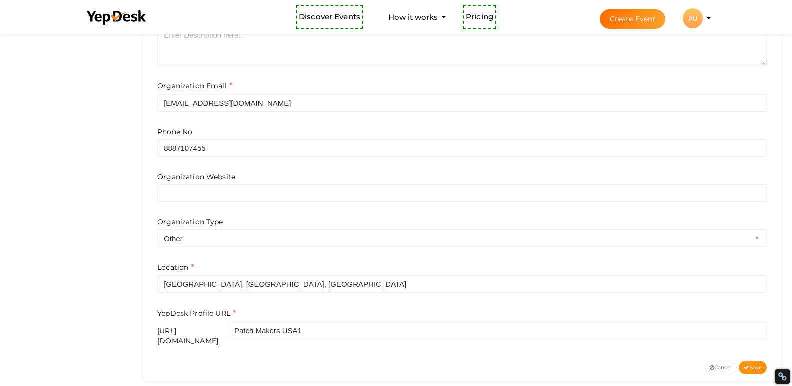
scroll to position [325, 0]
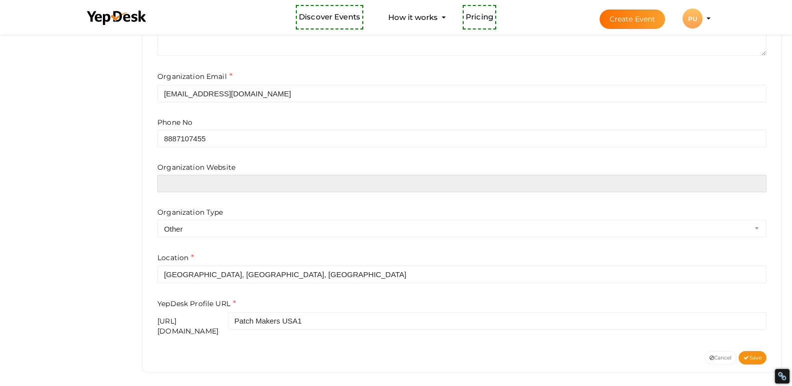
click at [220, 186] on input "text" at bounding box center [461, 183] width 609 height 17
click at [177, 184] on input "text" at bounding box center [461, 183] width 609 height 17
paste input "https://patchmakersusa.com/"
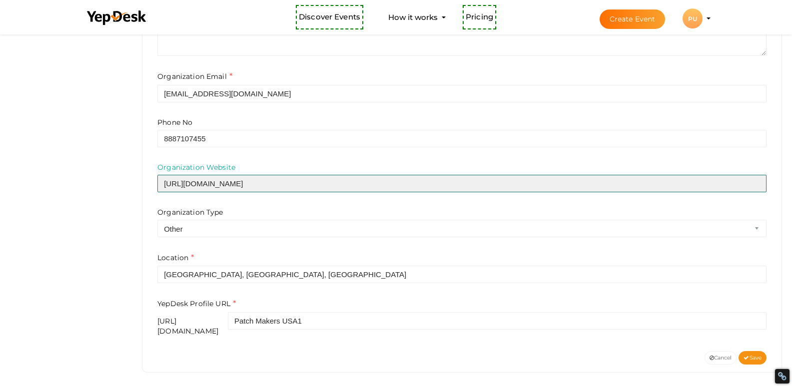
drag, startPoint x: 173, startPoint y: 188, endPoint x: 134, endPoint y: 209, distance: 44.5
click at [172, 189] on input "https://patchmakersusa.com/" at bounding box center [461, 183] width 609 height 17
type input "https://patchmakersusa.com/"
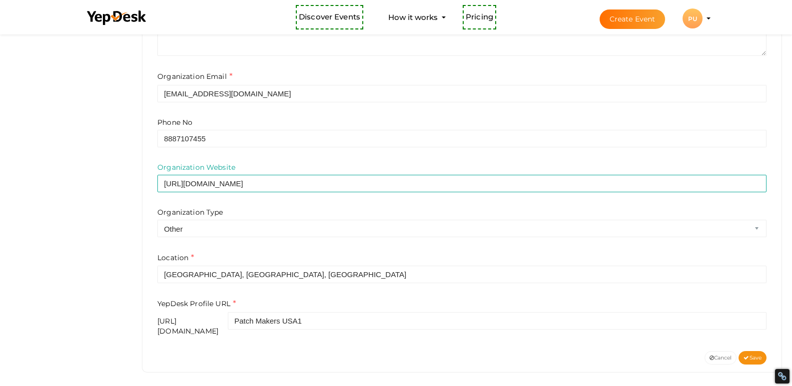
drag, startPoint x: 134, startPoint y: 209, endPoint x: 133, endPoint y: 214, distance: 5.2
click at [133, 209] on div "Profile Details View & Update your Profile Details PU Patch Makers USA info@pat…" at bounding box center [462, 60] width 660 height 666
click at [133, 217] on div "Profile Details View & Update your Profile Details PU Patch Makers USA info@pat…" at bounding box center [462, 60] width 660 height 666
click at [210, 238] on form "Organization Name e.g. "YepDesk Technologies Inc" Patch Makers USA Organization…" at bounding box center [461, 146] width 609 height 379
click at [171, 260] on label "Location" at bounding box center [175, 257] width 36 height 11
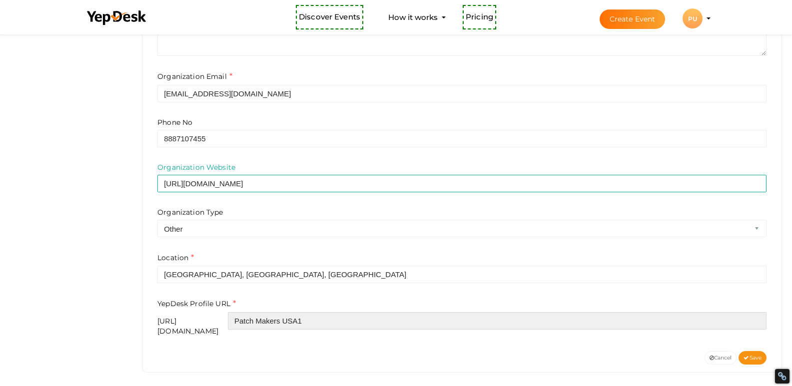
click at [367, 324] on input "Patch Makers USA1" at bounding box center [497, 320] width 539 height 17
click at [357, 316] on input "Patch Makers USA1" at bounding box center [497, 320] width 539 height 17
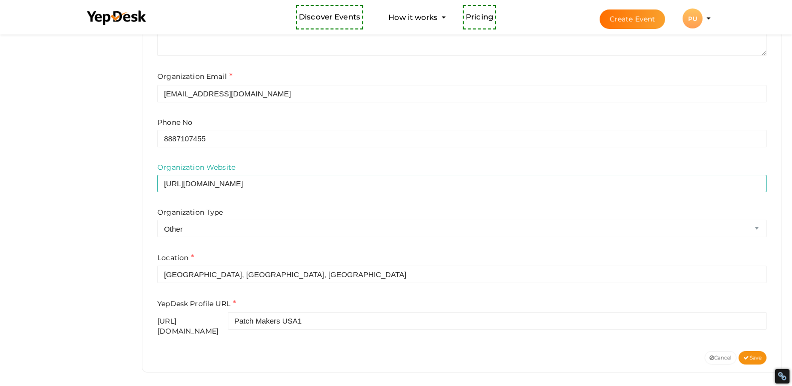
click at [272, 341] on div "Organization Name e.g. "YepDesk Technologies Inc" Patch Makers USA Organization…" at bounding box center [462, 154] width 624 height 394
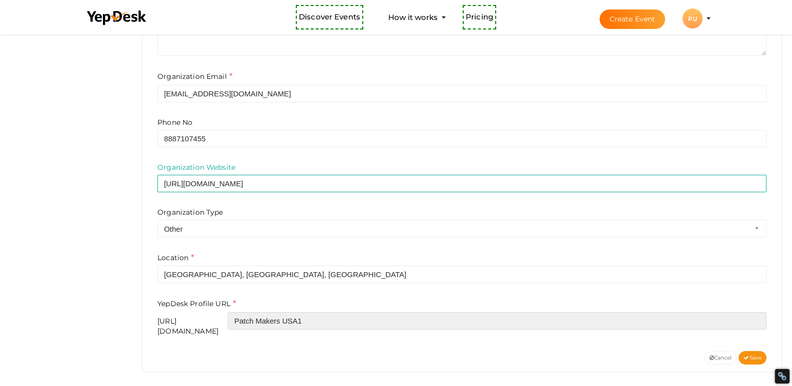
click at [394, 323] on input "Patch Makers USA1" at bounding box center [497, 320] width 539 height 17
paste input "patch-makers-usa1patchmakersusa"
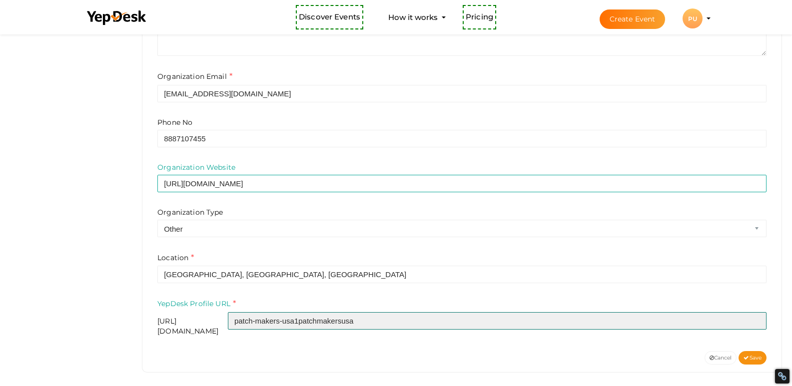
paste input "text"
type input "patchmakersusa"
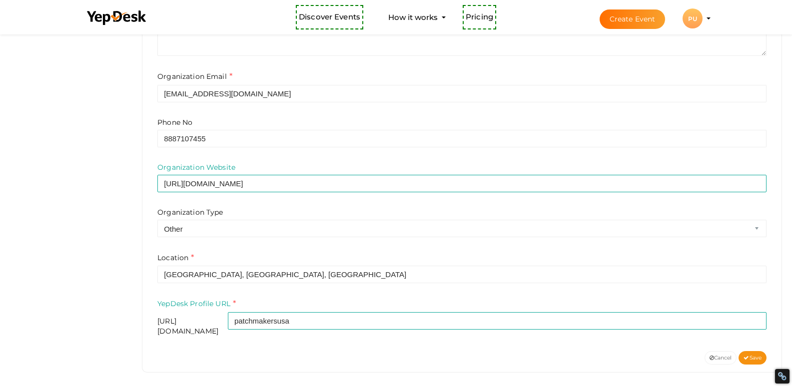
click at [274, 362] on div "PU Patch Makers USA info@patchmakersusa.com 8887107455 Organization account Vie…" at bounding box center [461, 74] width 639 height 596
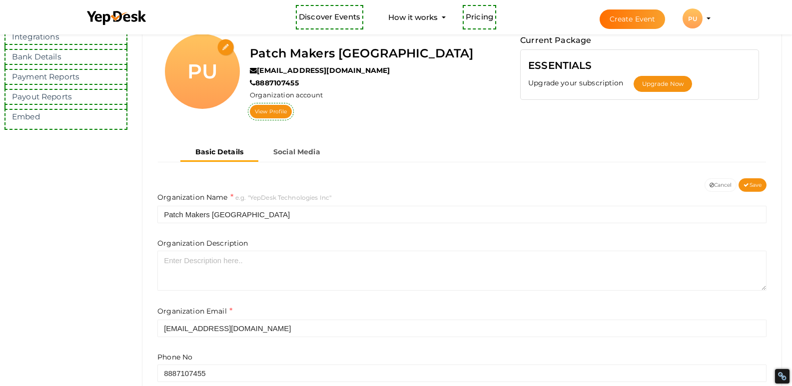
scroll to position [125, 0]
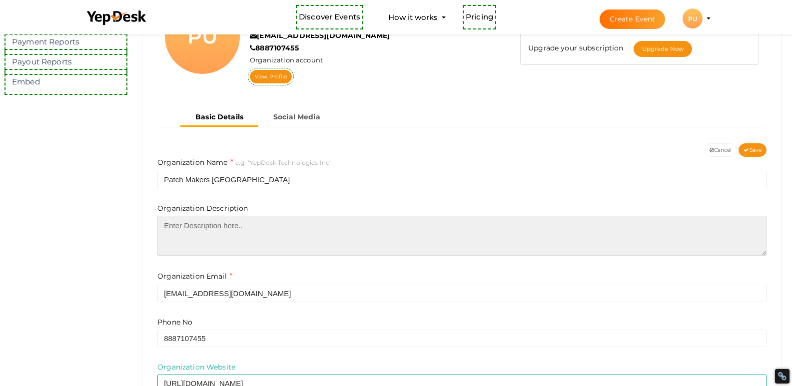
click at [244, 228] on textarea at bounding box center [461, 236] width 609 height 40
paste textarea "Patch Makers USA ensures that your military uniforms look professional and comp…"
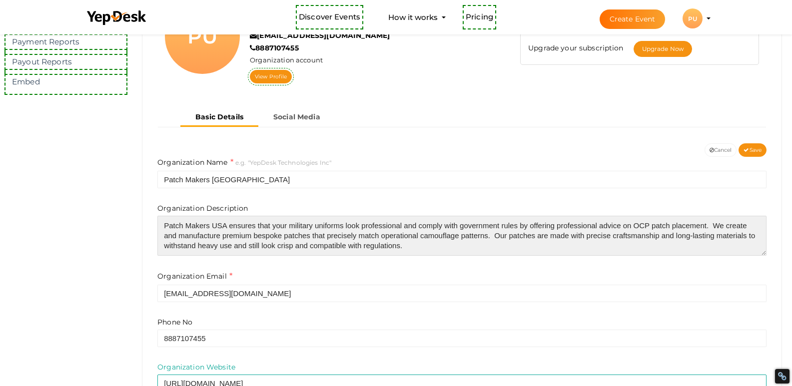
type textarea "Patch Makers USA ensures that your military uniforms look professional and comp…"
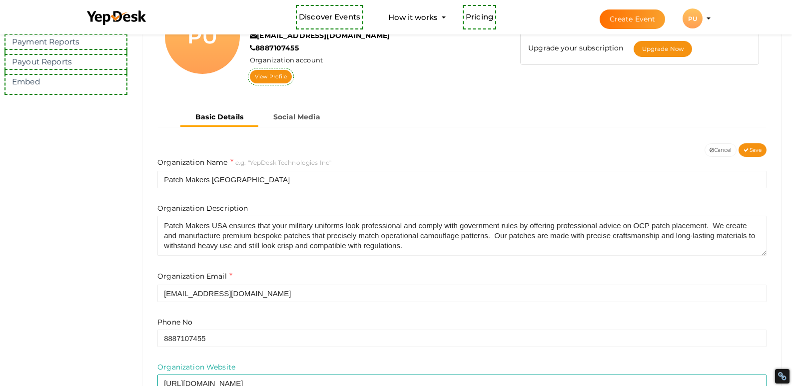
click at [133, 256] on div "Profile Details View & Update your Profile Details PU Patch Makers USA info@pat…" at bounding box center [462, 260] width 660 height 666
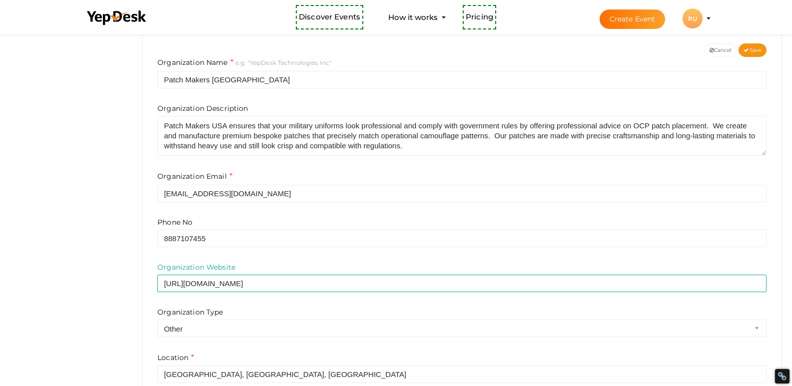
scroll to position [325, 0]
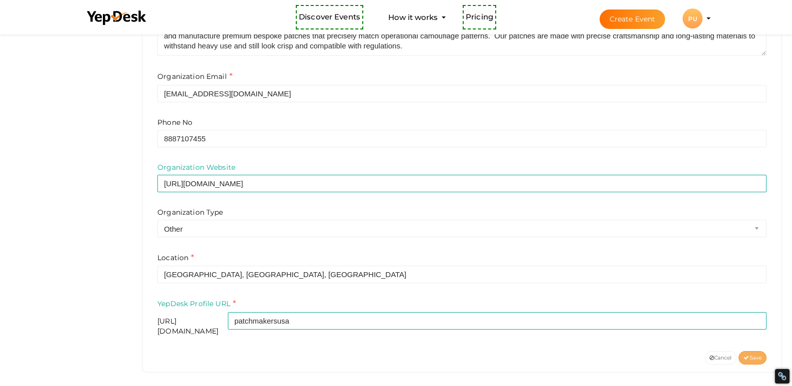
click at [748, 356] on icon at bounding box center [746, 358] width 5 height 5
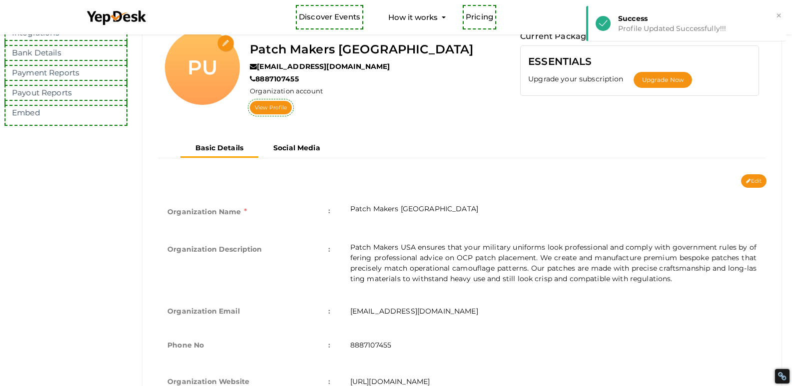
scroll to position [111, 0]
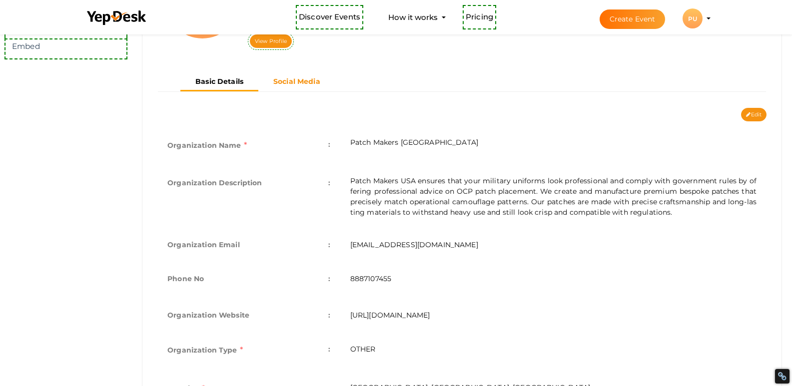
click at [291, 80] on b "Social Media" at bounding box center [296, 81] width 47 height 9
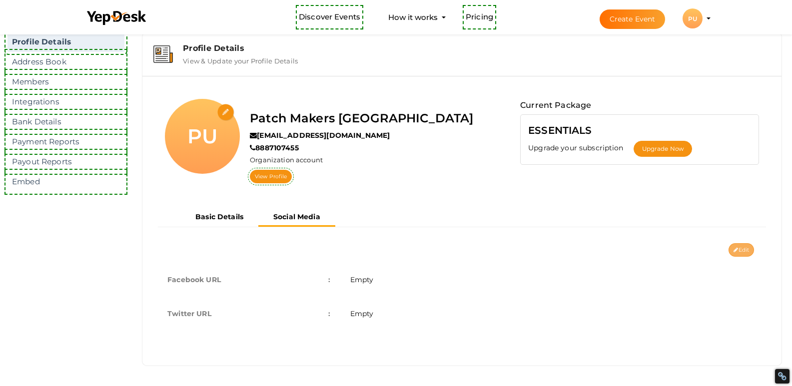
click at [747, 248] on button "Edit" at bounding box center [741, 249] width 25 height 13
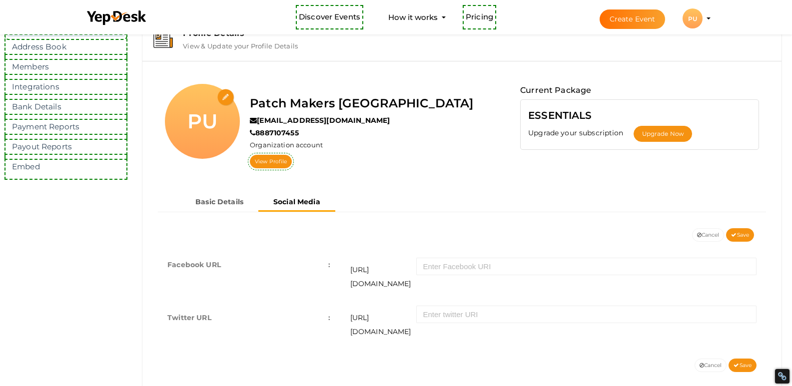
scroll to position [44, 0]
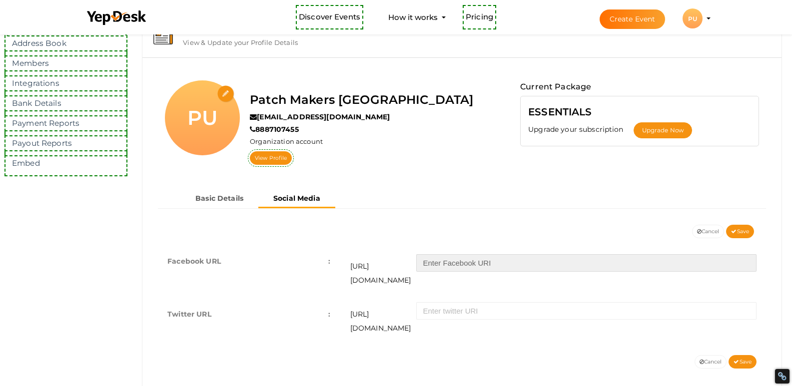
click at [441, 261] on input "text" at bounding box center [586, 262] width 340 height 17
type input "people/PatchMakers-USA/61560758122680/"
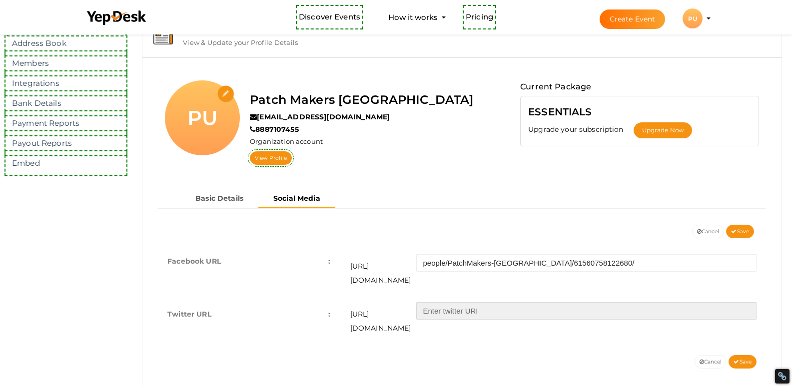
click at [473, 302] on input "text" at bounding box center [586, 310] width 340 height 17
click at [468, 304] on input "text" at bounding box center [586, 310] width 340 height 17
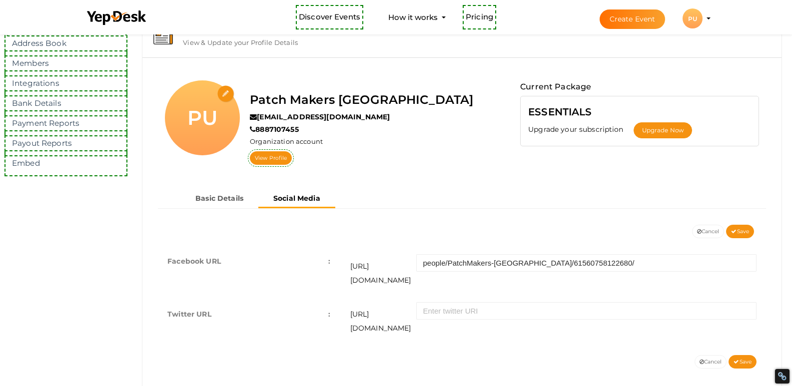
click at [466, 307] on div "https://twitter.com/" at bounding box center [553, 318] width 406 height 33
click at [450, 306] on td "https://twitter.com/" at bounding box center [553, 321] width 426 height 48
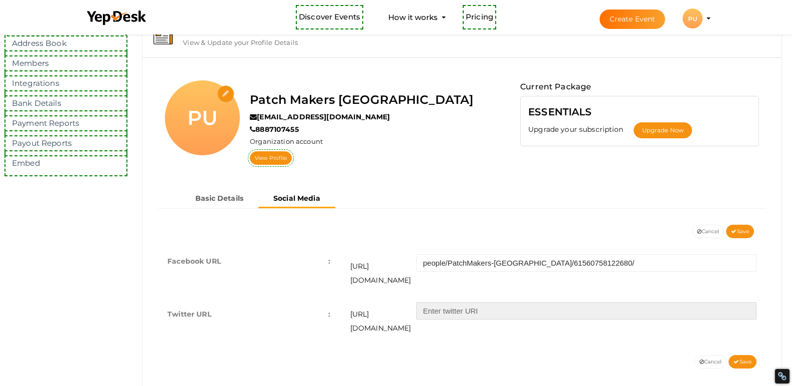
click at [449, 302] on input "text" at bounding box center [586, 310] width 340 height 17
drag, startPoint x: 449, startPoint y: 299, endPoint x: 411, endPoint y: 346, distance: 60.4
click at [449, 302] on input "text" at bounding box center [586, 310] width 340 height 17
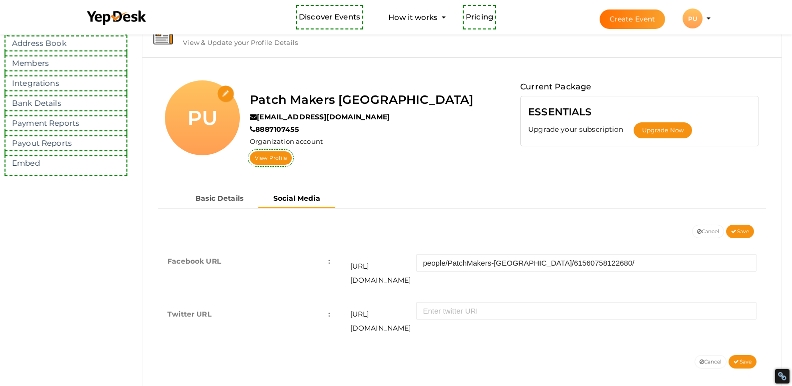
click at [411, 346] on div "Edit Cancel Save Facebook URL : Empty Twitter URL : Empty Facebook URL : https:…" at bounding box center [462, 305] width 624 height 161
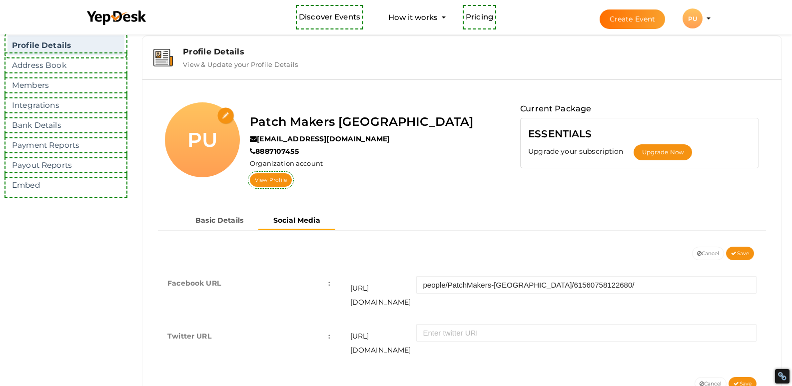
scroll to position [0, 0]
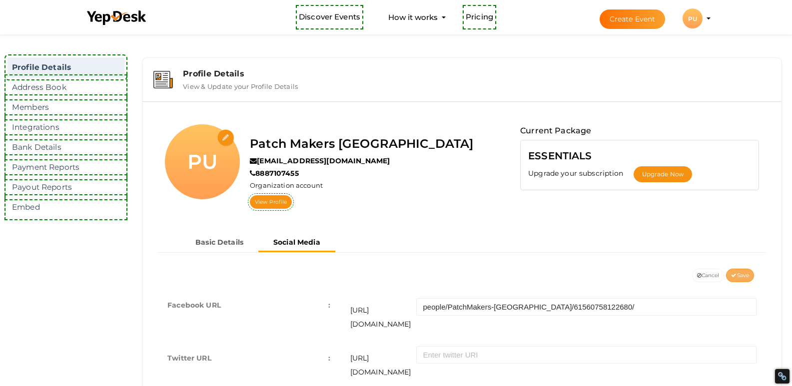
click at [741, 273] on span "Save" at bounding box center [740, 275] width 18 height 6
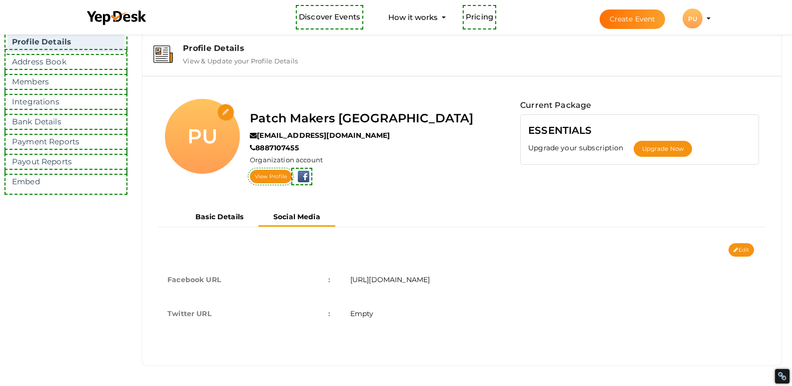
scroll to position [25, 0]
click at [780, 14] on button "×" at bounding box center [779, 15] width 6 height 11
click at [224, 222] on button "Basic Details" at bounding box center [219, 217] width 78 height 16
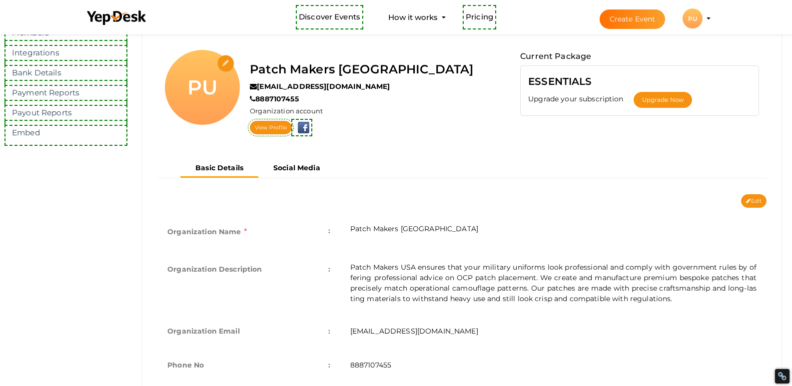
scroll to position [0, 0]
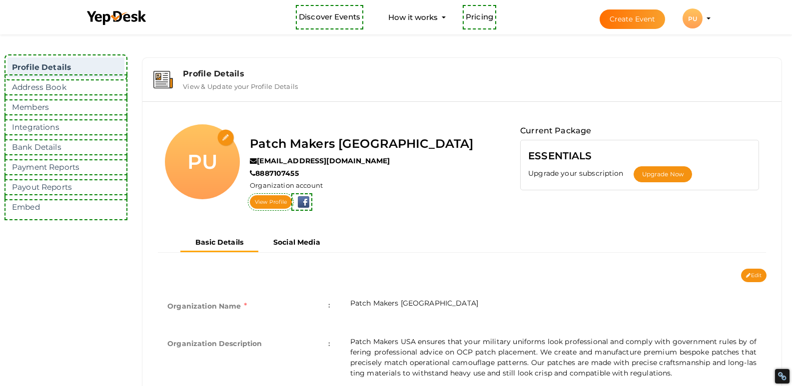
click at [229, 143] on input "file" at bounding box center [225, 137] width 17 height 17
type input "C:\fakepath\logo1.jpg"
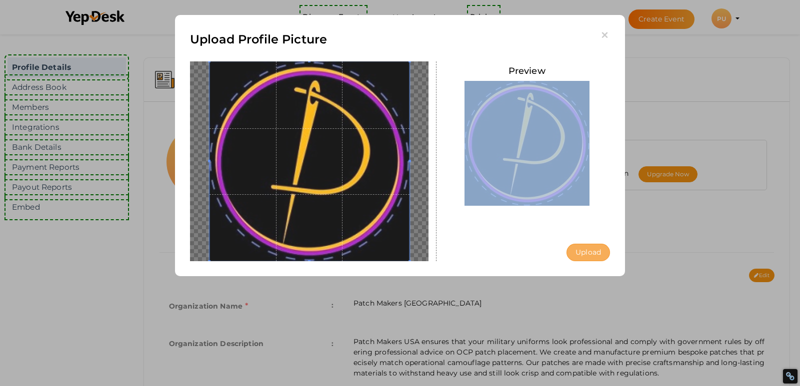
click at [584, 244] on div "Preview Upload" at bounding box center [527, 161] width 166 height 200
click at [585, 248] on button "Upload" at bounding box center [587, 252] width 43 height 17
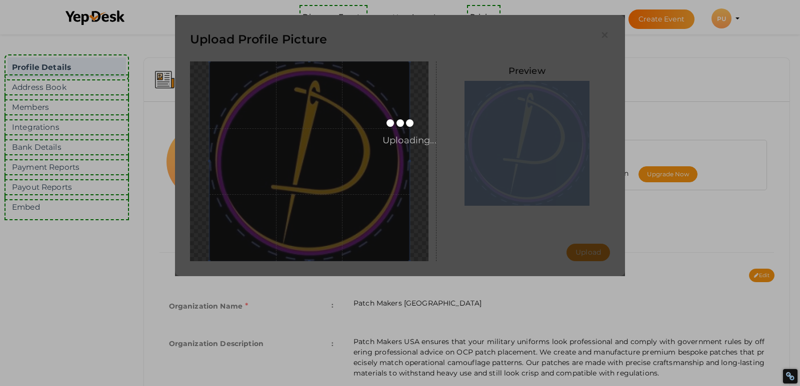
click at [486, 244] on div "Uploading..." at bounding box center [400, 145] width 450 height 261
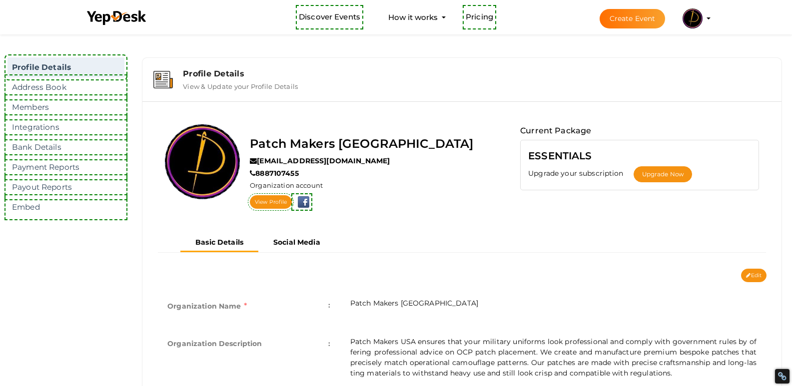
scroll to position [32, 0]
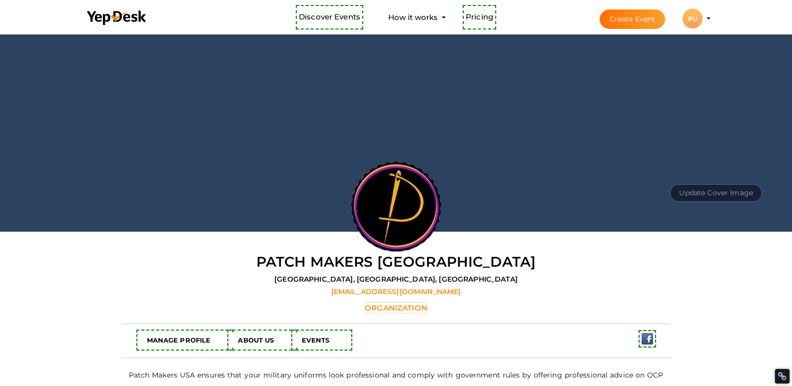
click at [719, 195] on button "Update Cover Image" at bounding box center [716, 192] width 92 height 17
click at [711, 172] on input "file" at bounding box center [715, 170] width 79 height 17
type input "C:\fakepath\cover1.jpg"
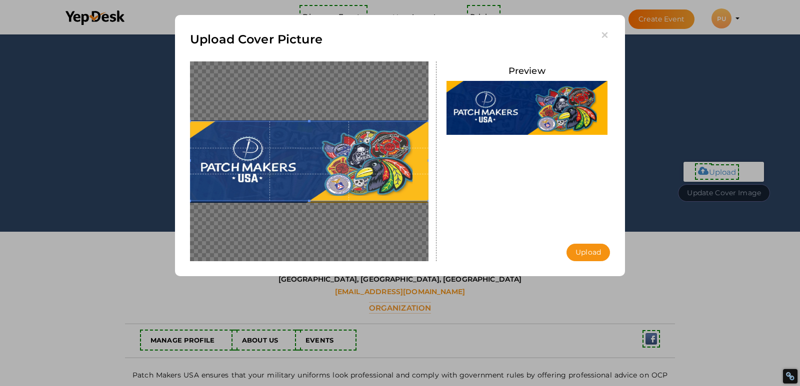
drag, startPoint x: 330, startPoint y: 189, endPoint x: 330, endPoint y: 182, distance: 7.0
click at [330, 182] on span at bounding box center [309, 160] width 238 height 79
click at [588, 250] on button "Upload" at bounding box center [587, 252] width 43 height 17
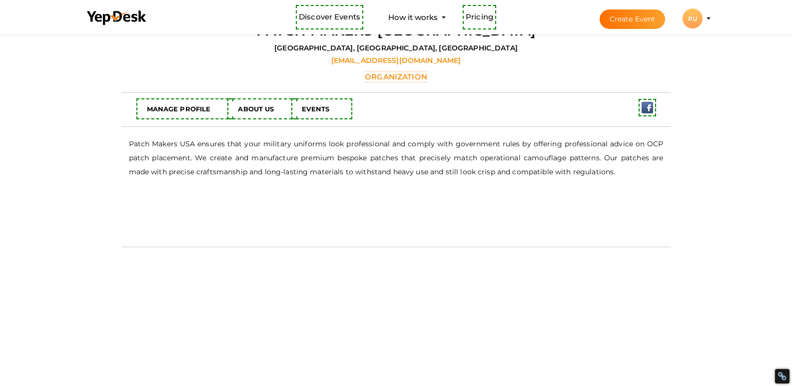
scroll to position [250, 0]
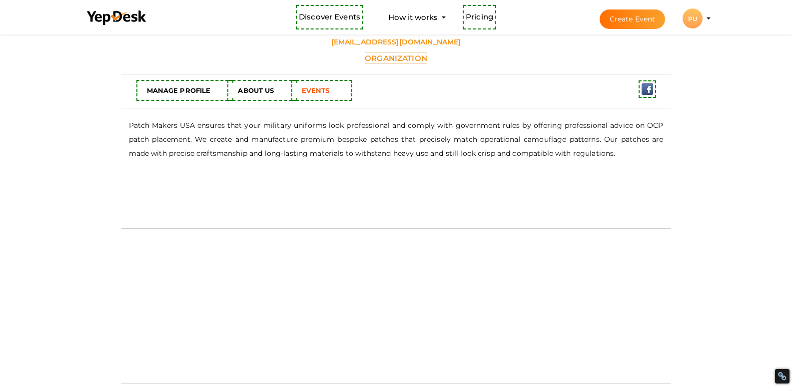
click at [317, 85] on link "EVENTS" at bounding box center [321, 90] width 55 height 15
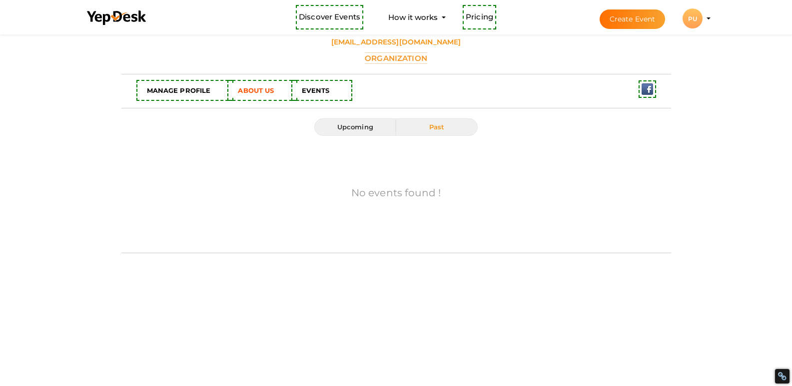
click at [242, 89] on b "ABOUT US" at bounding box center [256, 90] width 36 height 8
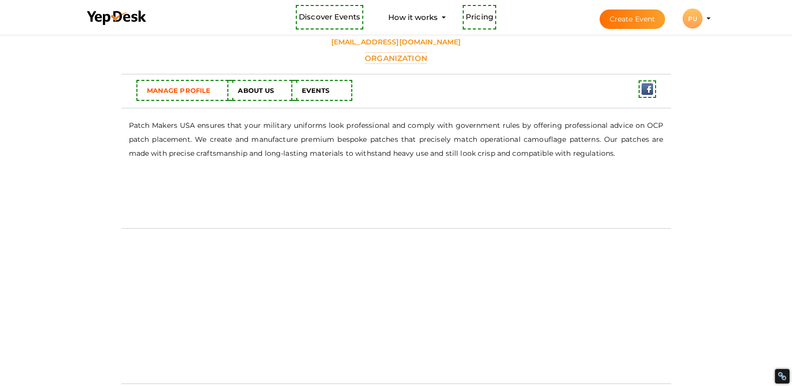
click at [204, 86] on link "MANAGE PROFILE" at bounding box center [184, 90] width 91 height 15
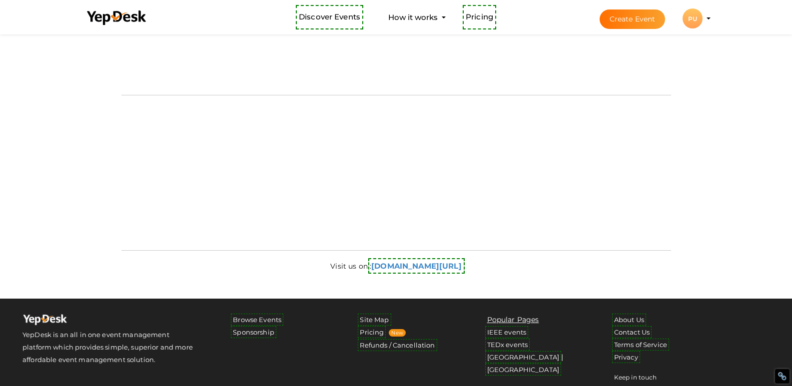
scroll to position [400, 0]
